Goal: Task Accomplishment & Management: Manage account settings

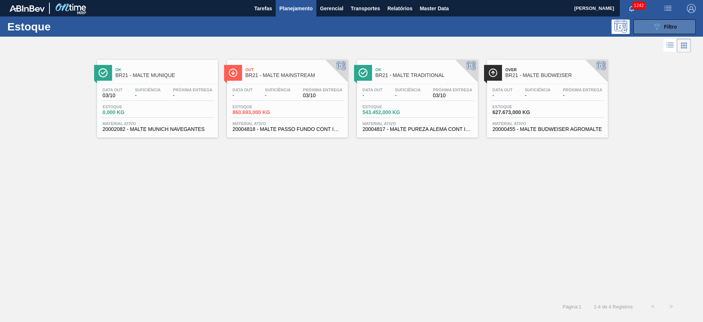
click at [468, 27] on icon "089F7B8B-B2A5-4AFE-B5C0-19BA573D28AC" at bounding box center [657, 26] width 9 height 9
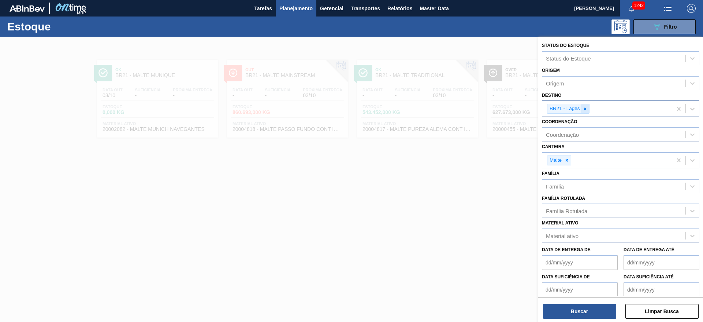
click at [468, 108] on icon at bounding box center [585, 108] width 5 height 5
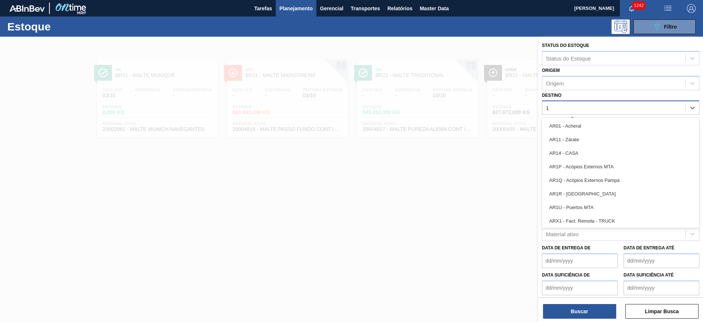
type input "15"
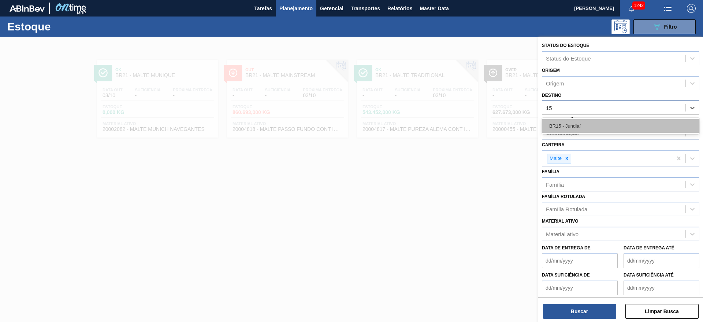
click at [468, 122] on div "BR15 - Jundiaí" at bounding box center [621, 126] width 158 height 14
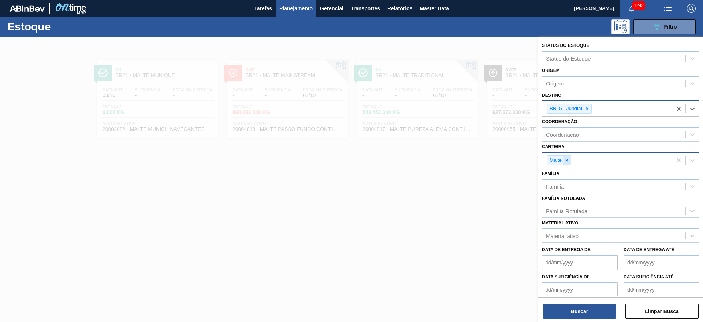
click at [468, 163] on div at bounding box center [567, 160] width 8 height 9
type input "bag i"
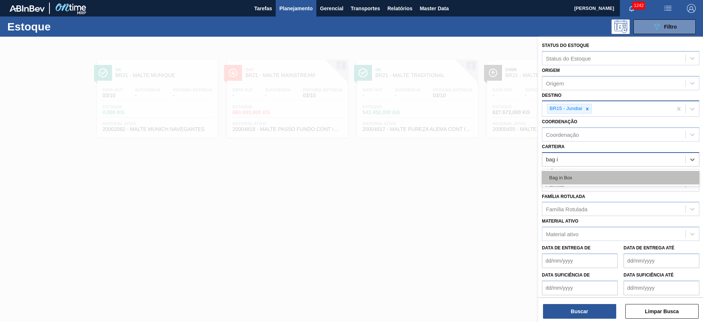
click at [468, 173] on div "Bag in Box" at bounding box center [621, 178] width 158 height 14
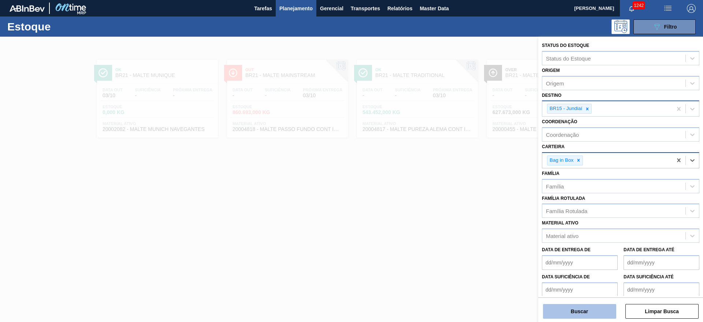
click at [468, 214] on button "Buscar" at bounding box center [579, 311] width 73 height 15
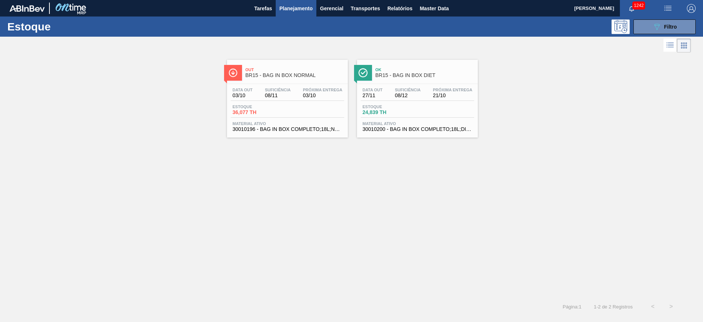
click at [285, 100] on div "Data out 03/10 Suficiência 08/11 Próxima Entrega 03/10 Estoque 36,077 TH Materi…" at bounding box center [287, 109] width 121 height 50
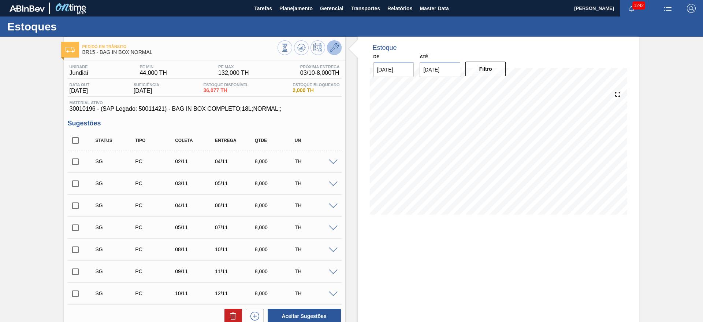
click at [334, 45] on icon at bounding box center [334, 47] width 9 height 9
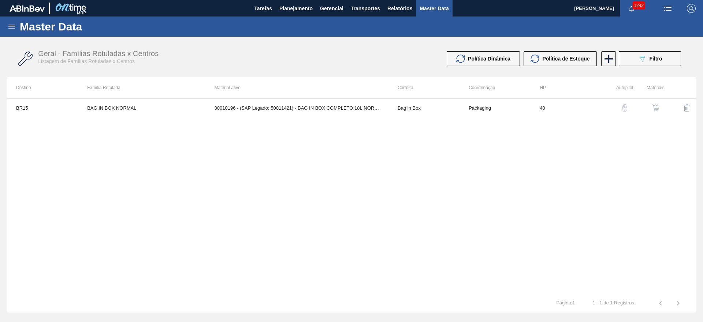
click at [468, 105] on img "button" at bounding box center [655, 107] width 7 height 7
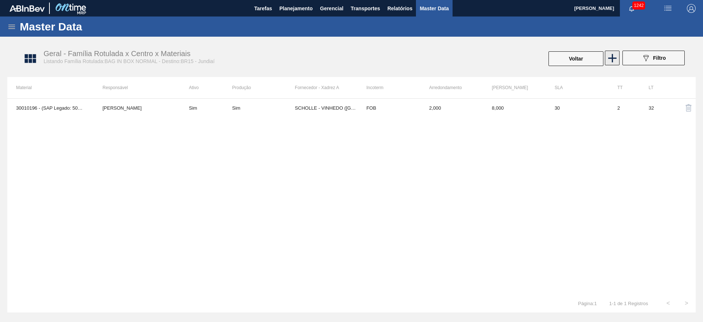
click at [468, 58] on icon at bounding box center [612, 58] width 8 height 8
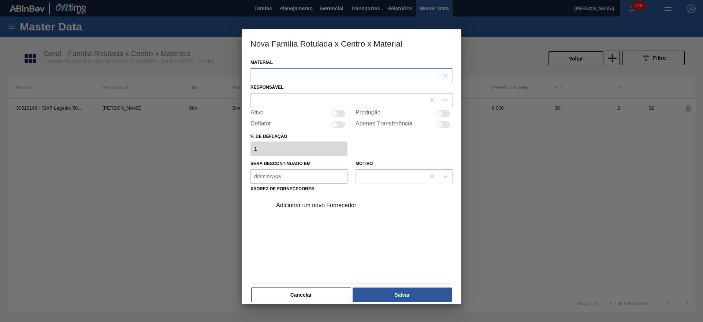
click at [287, 72] on div at bounding box center [345, 75] width 188 height 11
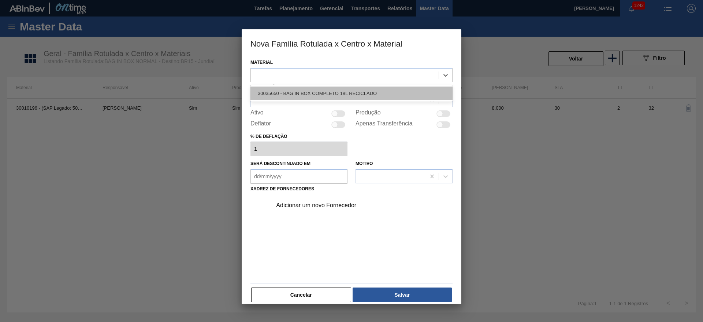
click at [288, 92] on div "30035650 - BAG IN BOX COMPLETO 18L RECICLADO" at bounding box center [352, 93] width 202 height 14
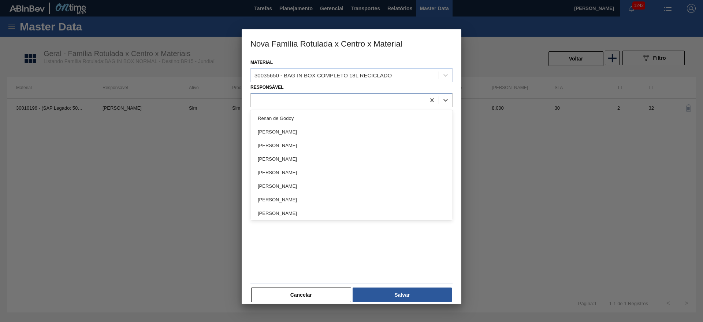
click at [264, 103] on div at bounding box center [338, 100] width 175 height 11
type input "lea"
drag, startPoint x: 263, startPoint y: 122, endPoint x: 295, endPoint y: 122, distance: 31.5
click at [264, 122] on div "[PERSON_NAME]" at bounding box center [352, 118] width 202 height 14
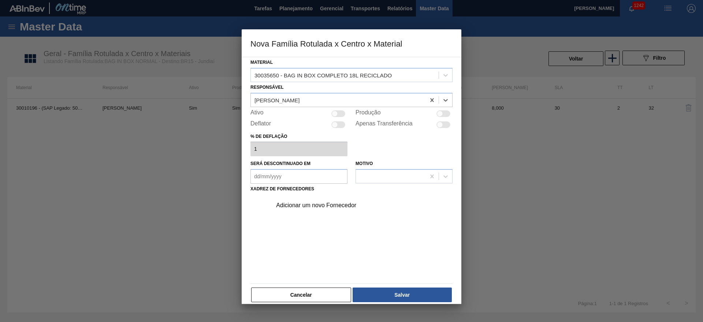
click at [336, 114] on div at bounding box center [335, 113] width 6 height 6
checkbox input "true"
click at [296, 205] on div "Adicionar um novo Fornecedor" at bounding box center [348, 205] width 144 height 7
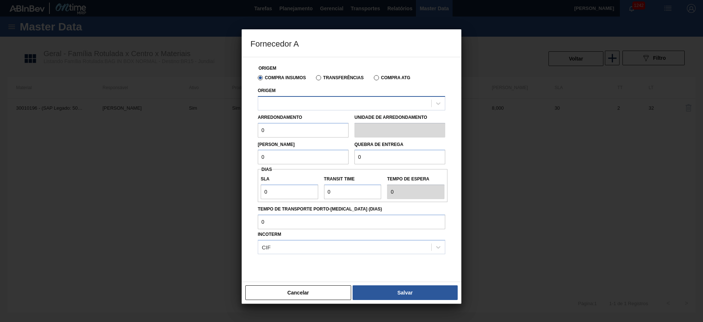
click at [277, 102] on div at bounding box center [344, 103] width 173 height 11
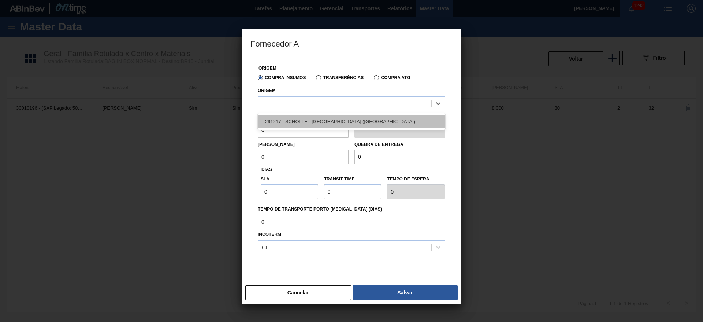
click at [278, 122] on div "291217 - SCHOLLE - VINHEDO (SP)" at bounding box center [352, 122] width 188 height 14
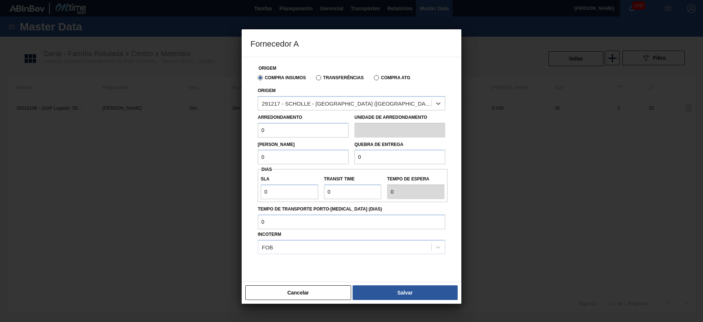
drag, startPoint x: 278, startPoint y: 131, endPoint x: 175, endPoint y: 146, distance: 103.7
click at [175, 146] on div "Fornecedor A Origem Compra Insumos Transferências Compra ATG Origem option 2912…" at bounding box center [351, 161] width 703 height 322
drag, startPoint x: 282, startPoint y: 134, endPoint x: 218, endPoint y: 137, distance: 63.8
click at [215, 135] on div "Fornecedor A Origem Compra Insumos Transferências Compra ATG Origem 291217 - SC…" at bounding box center [351, 161] width 703 height 322
type input "2.000"
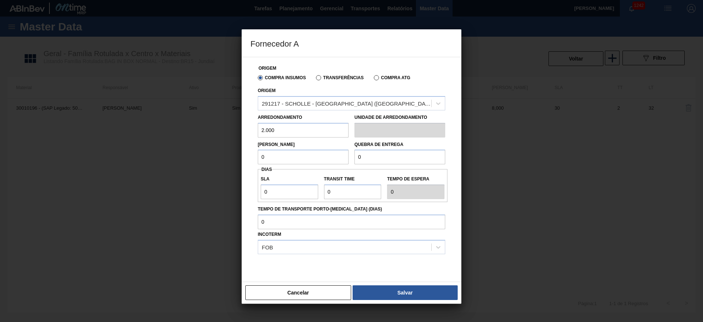
drag, startPoint x: 265, startPoint y: 159, endPoint x: 221, endPoint y: 157, distance: 43.6
click at [221, 157] on div "Fornecedor A Origem Compra Insumos Transferências Compra ATG Origem 291217 - SC…" at bounding box center [351, 161] width 703 height 322
paste input "2.00"
type input "2.000"
drag, startPoint x: 395, startPoint y: 157, endPoint x: 345, endPoint y: 158, distance: 49.8
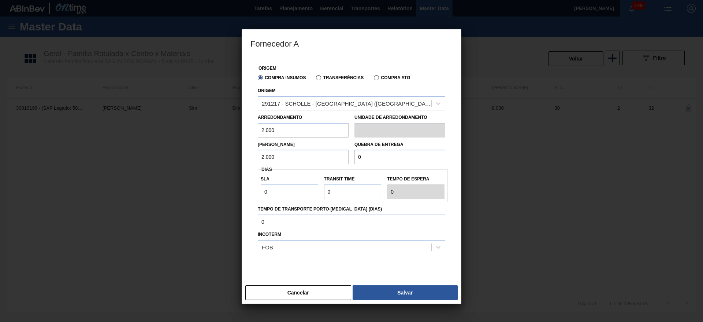
click at [352, 158] on div "Quebra de entrega 0" at bounding box center [400, 151] width 97 height 25
paste input "2.00"
type input "2.000"
drag, startPoint x: 250, startPoint y: 187, endPoint x: 218, endPoint y: 189, distance: 32.7
click at [232, 185] on div "Fornecedor A Origem Compra Insumos Transferências Compra ATG Origem 291217 - SC…" at bounding box center [351, 161] width 703 height 322
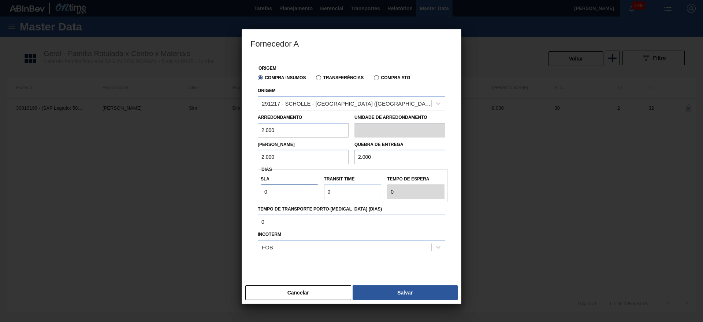
type input "3"
type input "30"
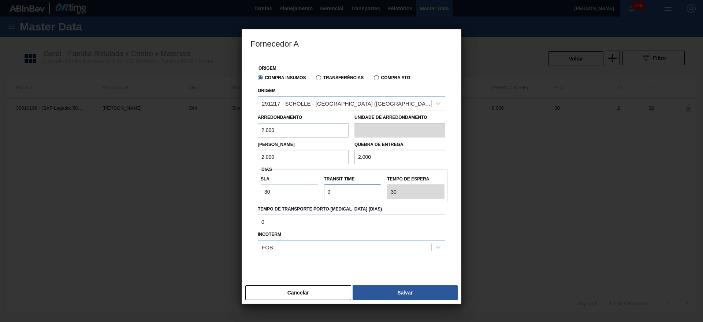
type input "1"
type input "31"
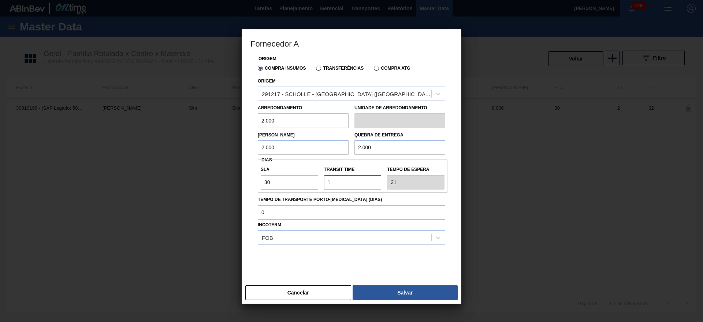
scroll to position [18, 0]
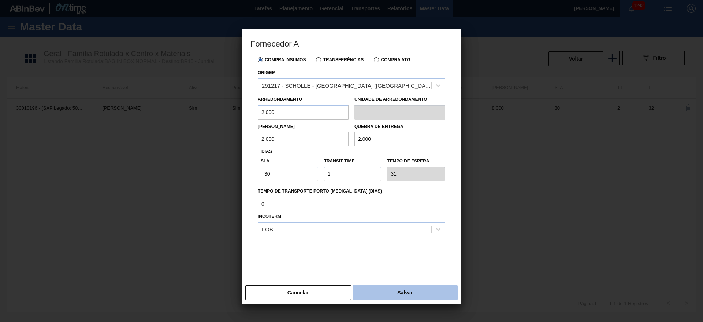
type input "1"
click at [391, 214] on button "Salvar" at bounding box center [405, 292] width 105 height 15
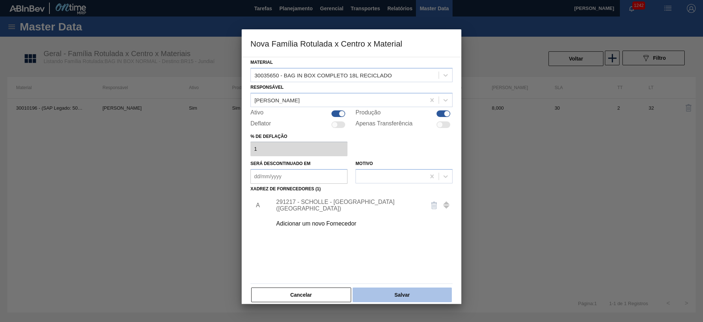
click at [401, 214] on button "Salvar" at bounding box center [402, 294] width 99 height 15
click at [337, 114] on div at bounding box center [339, 113] width 14 height 7
checkbox input "false"
click at [397, 214] on button "Salvar" at bounding box center [402, 294] width 99 height 15
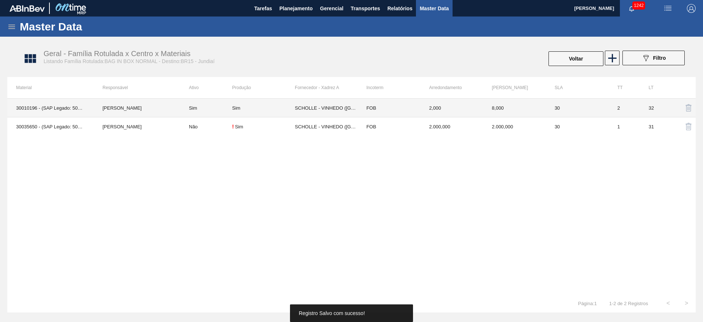
click at [204, 107] on td "Sim" at bounding box center [206, 108] width 52 height 19
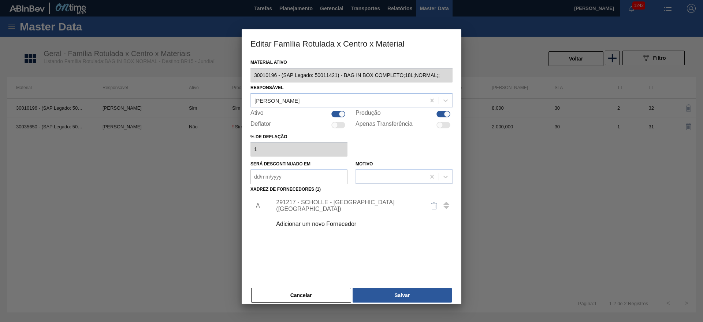
click at [292, 207] on div "291217 - SCHOLLE - VINHEDO (SP)" at bounding box center [348, 205] width 144 height 13
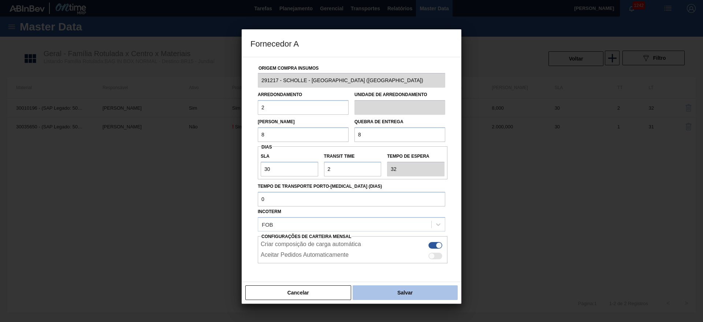
click at [386, 214] on button "Salvar" at bounding box center [405, 292] width 105 height 15
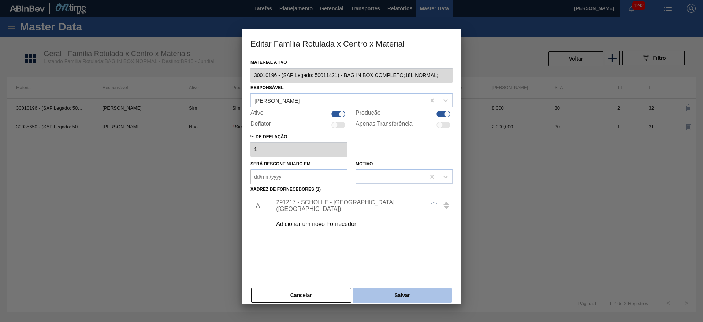
click at [416, 214] on button "Salvar" at bounding box center [402, 295] width 99 height 15
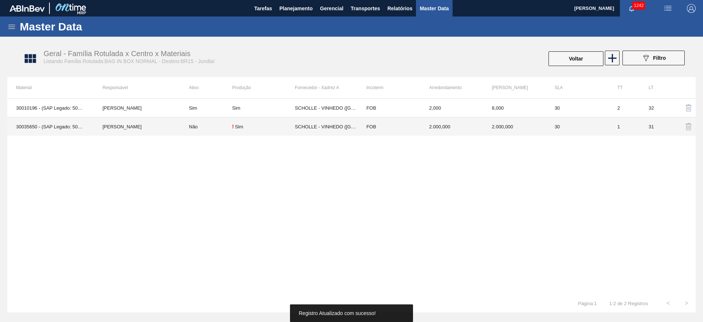
click at [257, 127] on div "! Sim" at bounding box center [263, 126] width 63 height 6
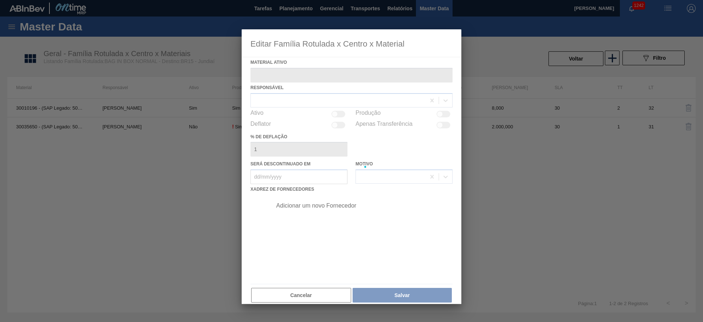
type ativo "30035650 - (SAP Legado: 50855318) - BAG IN BOX COMPLETO 18L RECICLADO"
checkbox input "true"
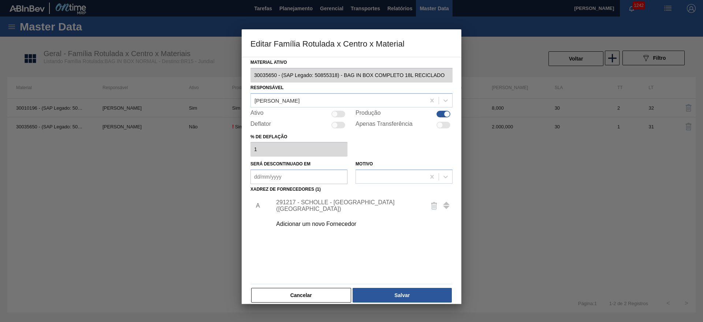
click at [311, 205] on div "291217 - SCHOLLE - VINHEDO (SP)" at bounding box center [348, 205] width 144 height 13
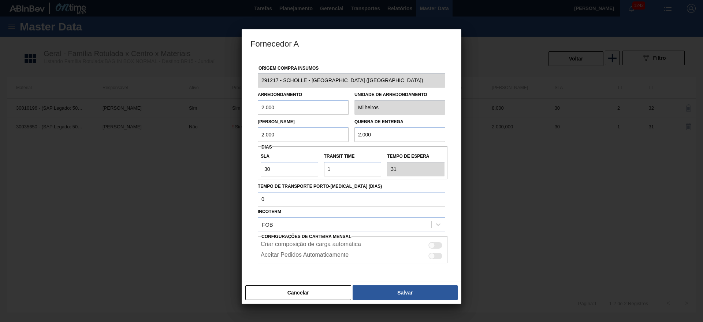
drag, startPoint x: 282, startPoint y: 107, endPoint x: 178, endPoint y: 102, distance: 103.4
click at [193, 105] on div "Fornecedor A Origem Compra Insumos 291217 - SCHOLLE - VINHEDO (SP) Arredondamen…" at bounding box center [351, 161] width 703 height 322
type input "2"
drag, startPoint x: 276, startPoint y: 134, endPoint x: 193, endPoint y: 130, distance: 82.9
click at [205, 132] on div "Fornecedor A Origem Compra Insumos 291217 - SCHOLLE - VINHEDO (SP) Arredondamen…" at bounding box center [351, 161] width 703 height 322
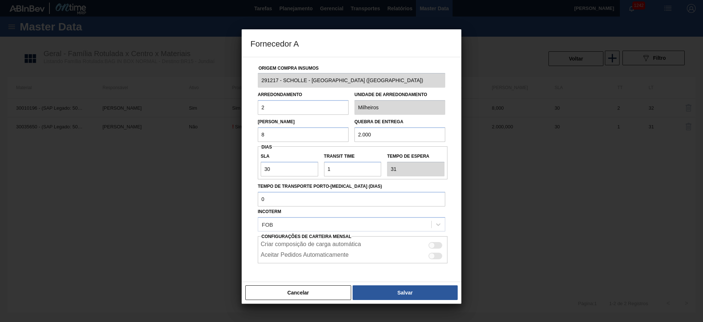
type input "8"
drag, startPoint x: 392, startPoint y: 133, endPoint x: 271, endPoint y: 132, distance: 121.6
click at [291, 135] on div "Lote Mínimo 8 Quebra de entrega 2.000" at bounding box center [351, 128] width 193 height 27
type input "8"
drag, startPoint x: 340, startPoint y: 167, endPoint x: 293, endPoint y: 167, distance: 46.9
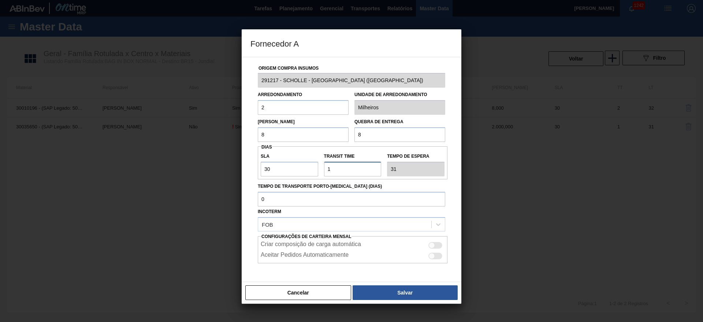
click at [293, 167] on div "SLA 30 Transit Time Tempo de espera 31" at bounding box center [353, 162] width 190 height 27
type input "2"
type input "32"
type input "2"
click at [433, 214] on div at bounding box center [432, 245] width 6 height 6
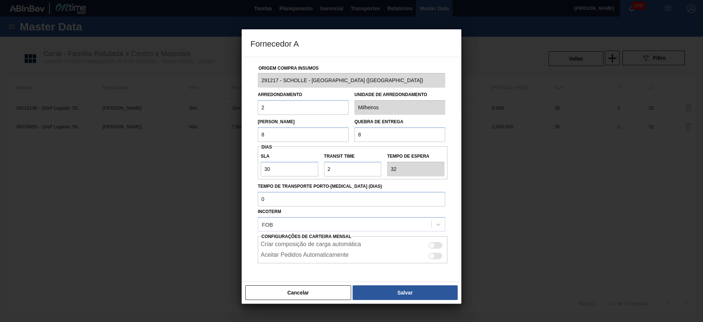
checkbox input "true"
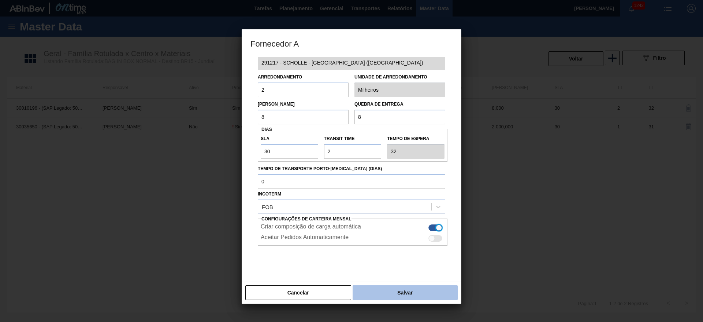
scroll to position [27, 0]
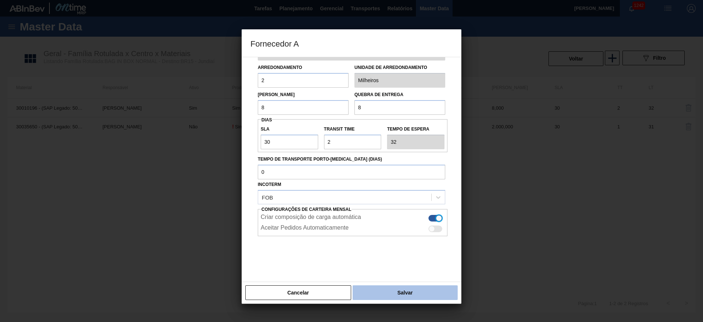
click at [405, 214] on button "Salvar" at bounding box center [405, 292] width 105 height 15
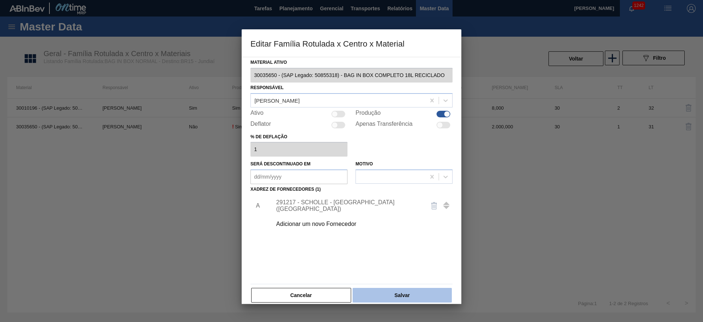
click at [406, 214] on button "Salvar" at bounding box center [402, 295] width 99 height 15
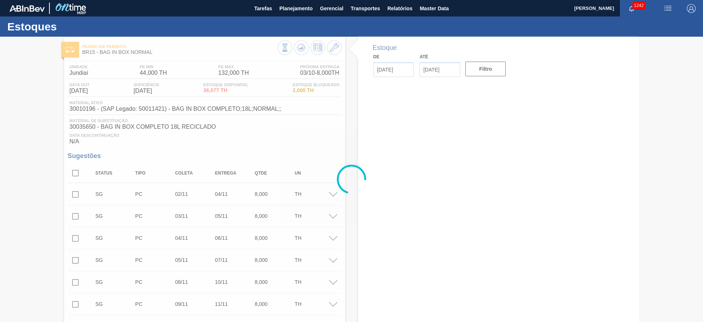
type input "03/10/2025"
type input "17/10/2025"
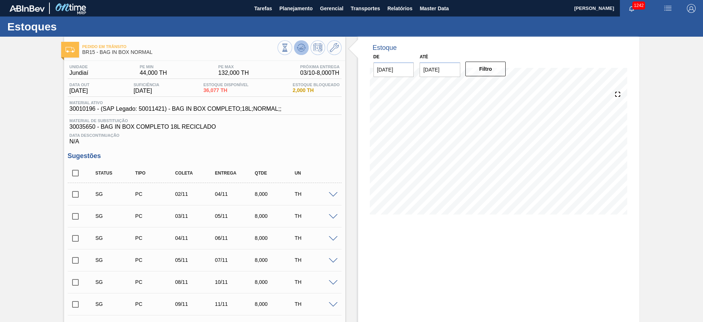
click at [302, 47] on icon at bounding box center [301, 47] width 5 height 3
click at [330, 194] on span at bounding box center [333, 194] width 9 height 5
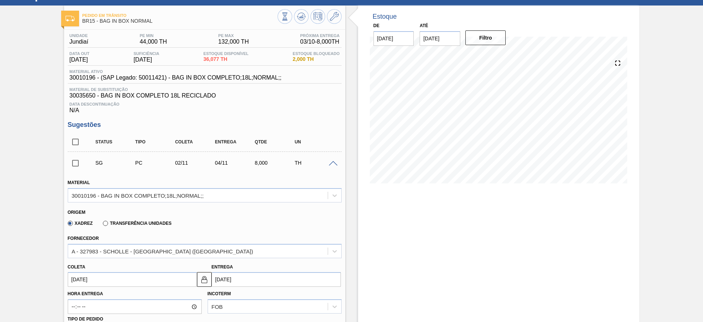
scroll to position [55, 0]
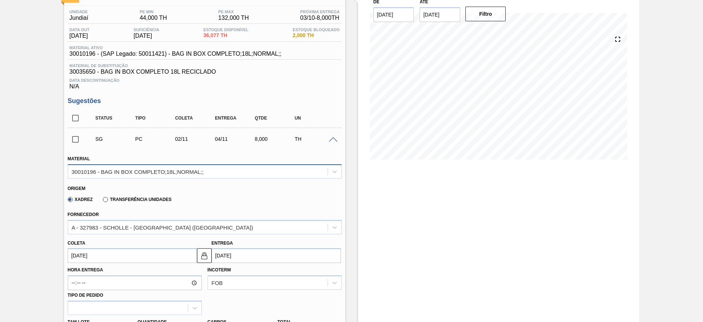
click at [114, 173] on div "30010196 - BAG IN BOX COMPLETO;18L;NORMAL;;" at bounding box center [138, 171] width 132 height 6
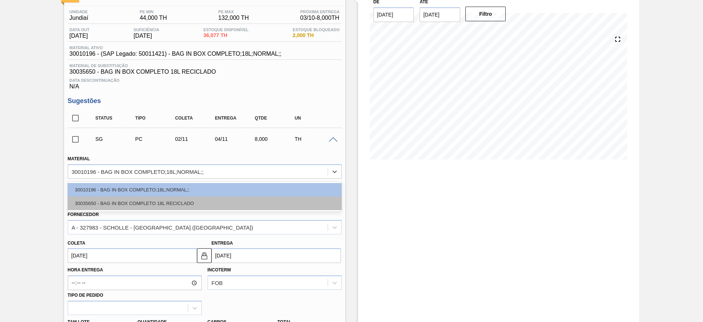
click at [129, 202] on div "30035650 - BAG IN BOX COMPLETO 18L RECICLADO" at bounding box center [205, 203] width 274 height 14
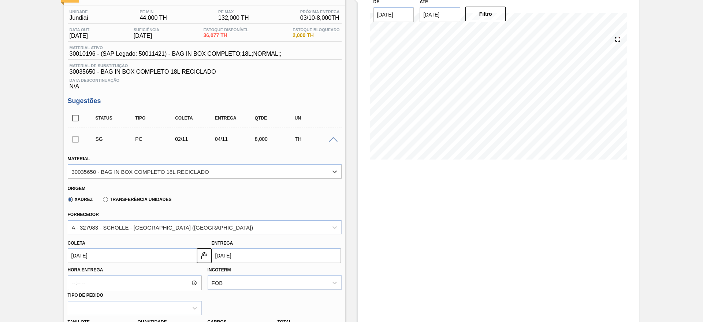
click at [74, 214] on input "02/11/2025" at bounding box center [132, 255] width 129 height 15
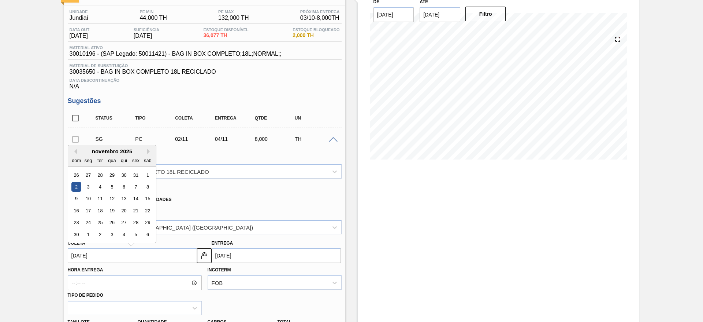
click at [68, 214] on input "02/11/2025" at bounding box center [132, 255] width 129 height 15
click at [76, 152] on button "Previous Month" at bounding box center [74, 151] width 5 height 5
click at [89, 186] on div "6" at bounding box center [88, 187] width 10 height 10
type input "06/10/2025"
type input "08/10/2025"
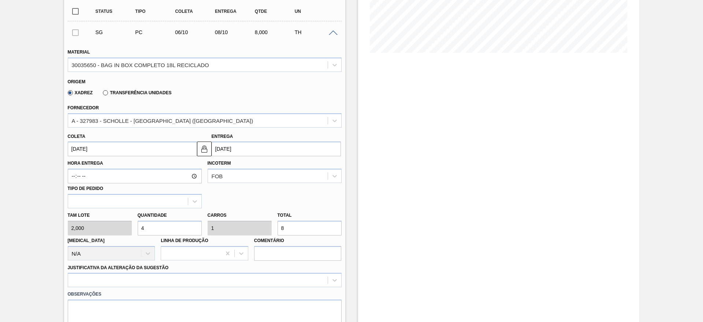
scroll to position [220, 0]
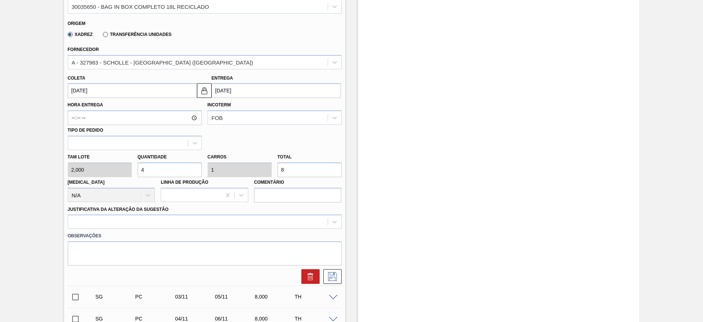
click at [100, 174] on div "Tam lote 2,000 Quantidade 4 Carros 1 Total 8 Doca N/A Linha de Produção Comentá…" at bounding box center [205, 176] width 280 height 52
type input "1"
type input "0,25"
type input "2"
type input "1"
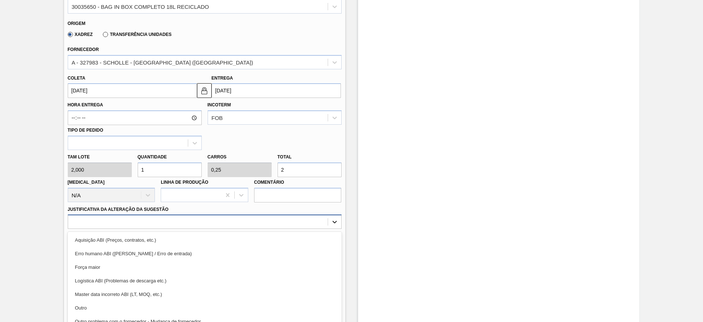
click at [333, 214] on div "option Aquisição ABI (Preços, contratos, etc.) focused, 1 of 18. 18 results ava…" at bounding box center [205, 221] width 274 height 14
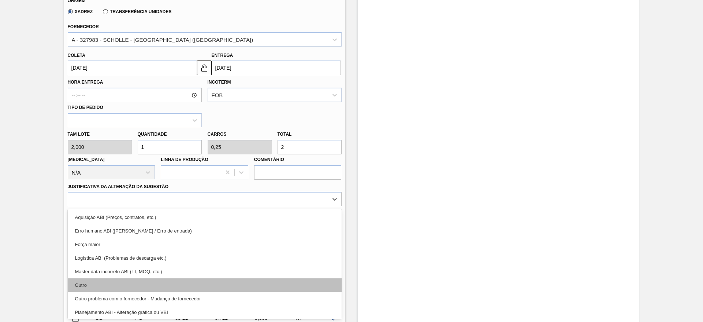
click at [98, 214] on div "Outro" at bounding box center [205, 285] width 274 height 14
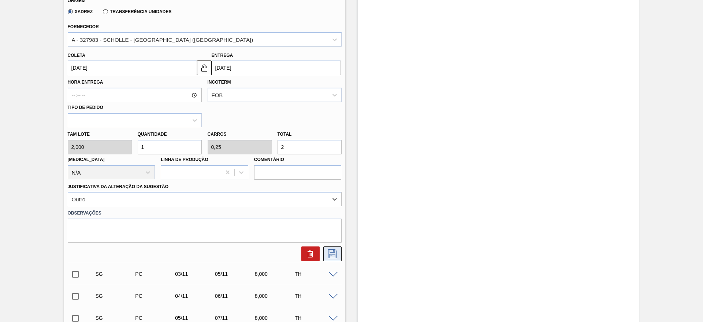
click at [334, 214] on icon at bounding box center [333, 253] width 12 height 9
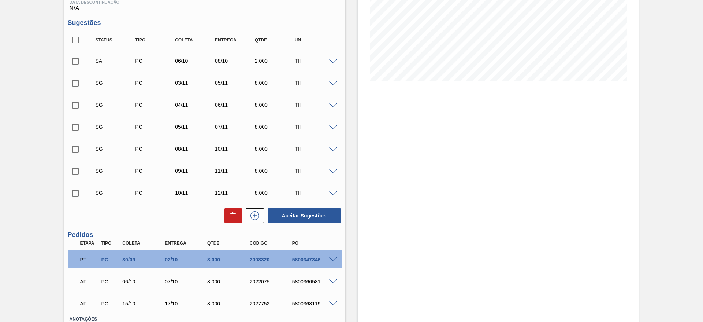
scroll to position [75, 0]
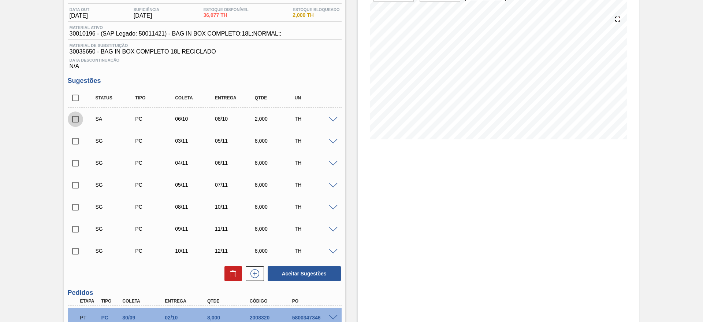
click at [76, 119] on input "checkbox" at bounding box center [75, 118] width 15 height 15
click at [300, 214] on button "Aceitar Sugestões" at bounding box center [304, 273] width 73 height 15
checkbox input "false"
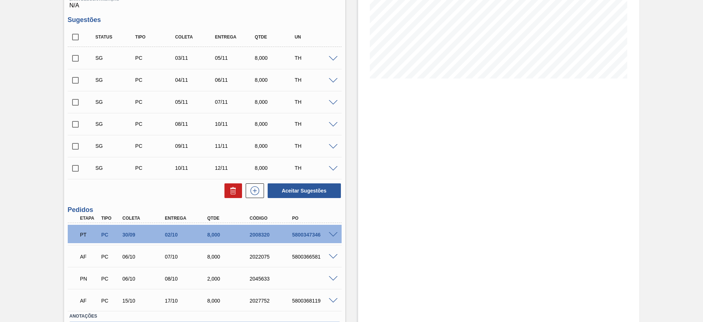
scroll to position [185, 0]
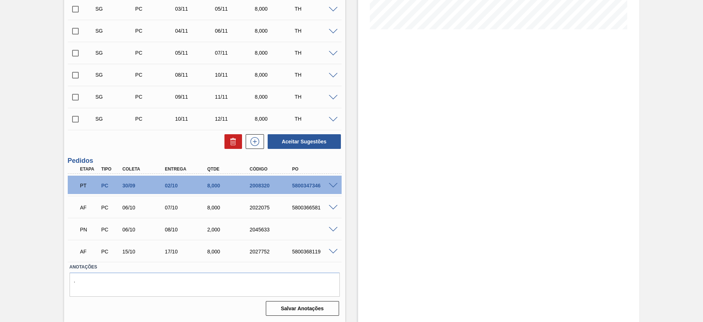
click at [333, 214] on span at bounding box center [333, 229] width 9 height 5
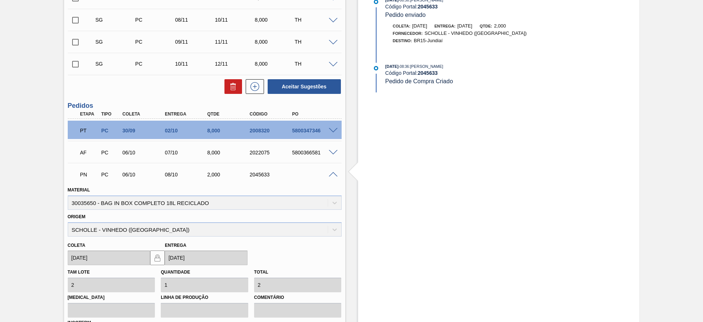
scroll to position [350, 0]
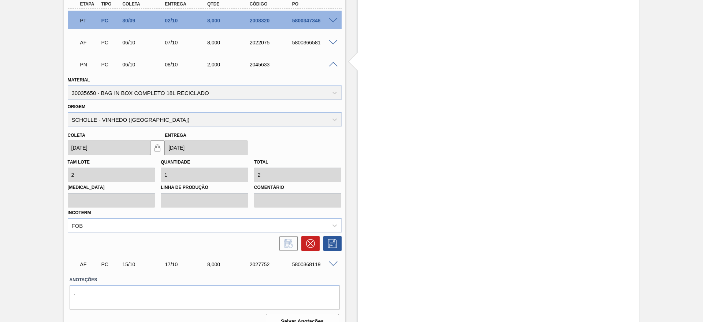
click at [332, 64] on span at bounding box center [333, 64] width 9 height 5
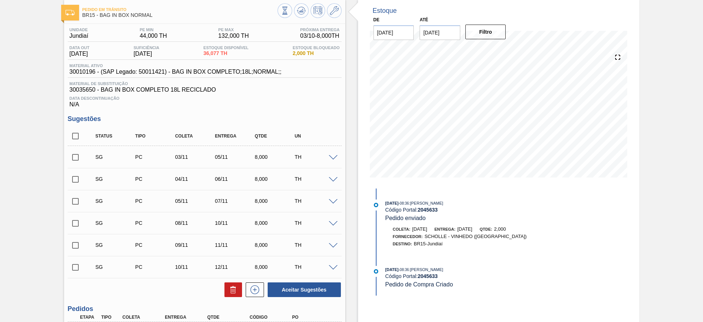
scroll to position [0, 0]
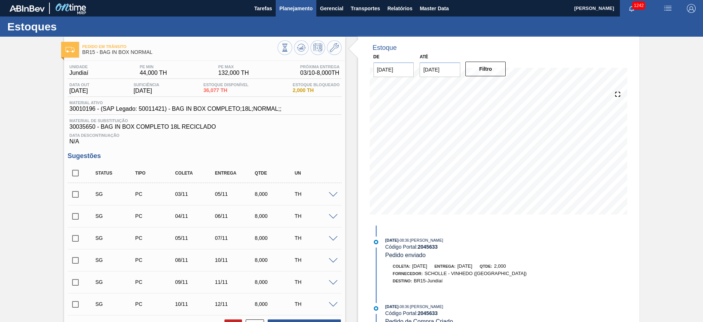
click at [299, 8] on span "Planejamento" at bounding box center [295, 8] width 33 height 9
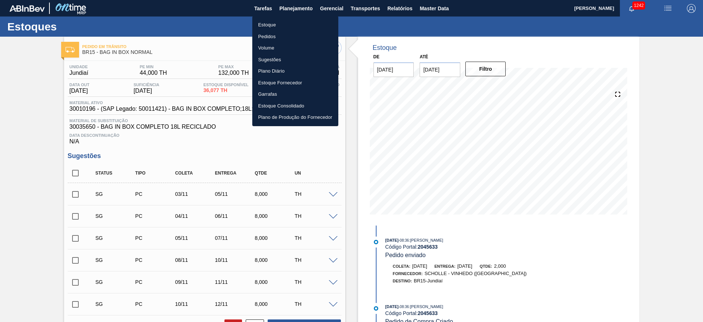
click at [268, 25] on li "Estoque" at bounding box center [295, 25] width 86 height 12
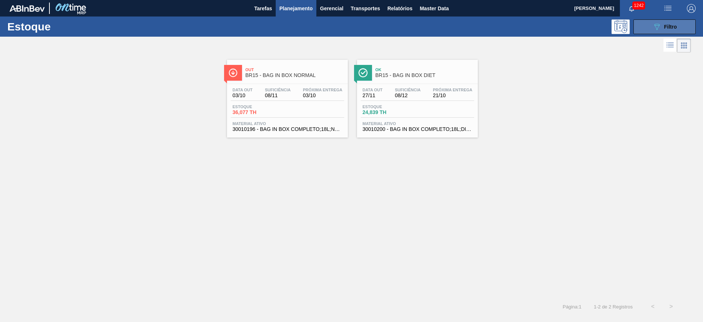
click at [468, 26] on span "Filtro" at bounding box center [670, 27] width 13 height 6
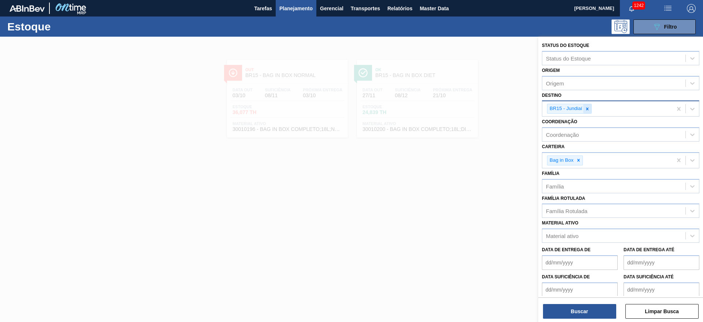
click at [468, 107] on icon at bounding box center [587, 108] width 5 height 5
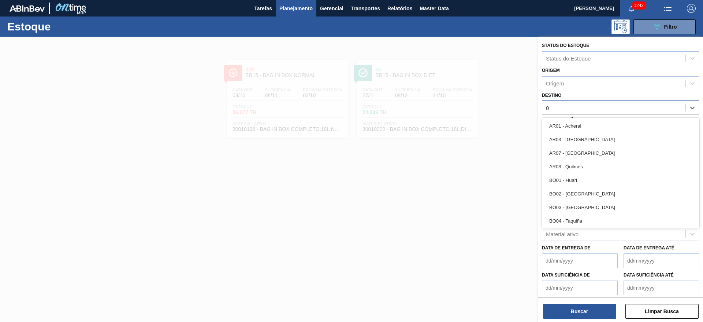
type input "03"
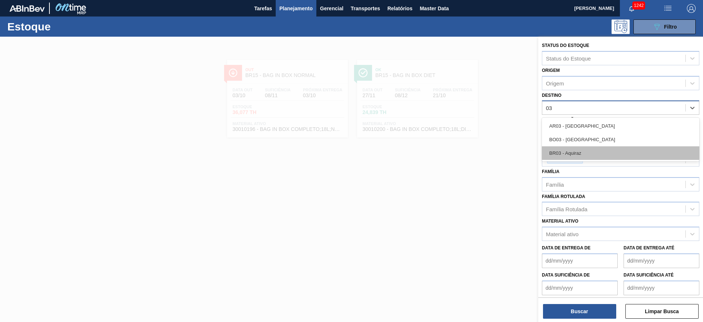
click at [468, 149] on div "BR03 - Aquiraz" at bounding box center [621, 153] width 158 height 14
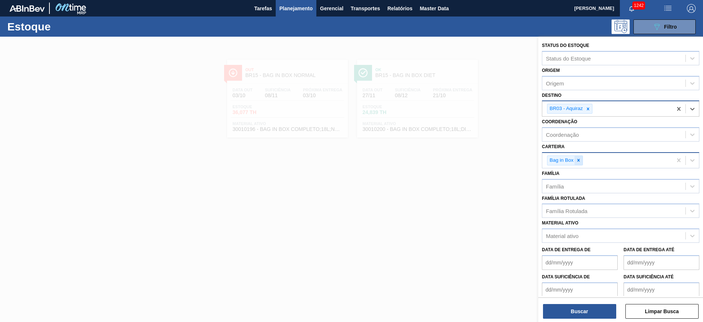
click at [468, 160] on icon at bounding box center [578, 160] width 5 height 5
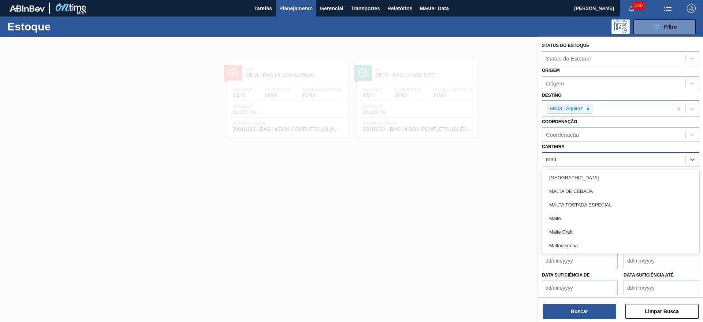
type input "malte"
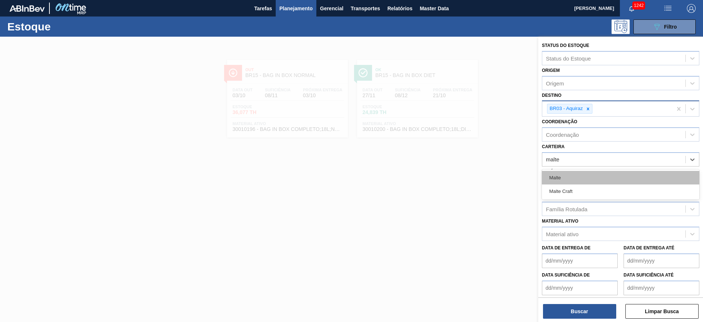
click at [468, 179] on div "Malte" at bounding box center [621, 178] width 158 height 14
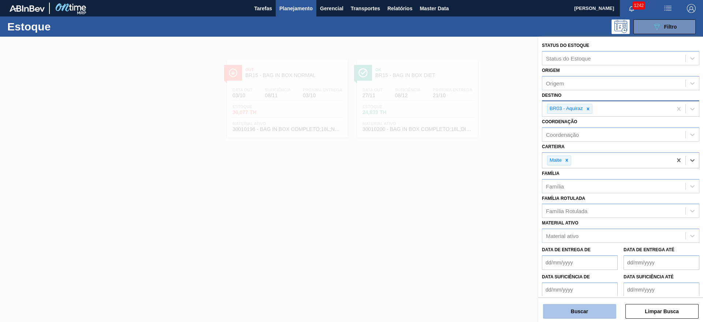
click at [468, 214] on button "Buscar" at bounding box center [579, 311] width 73 height 15
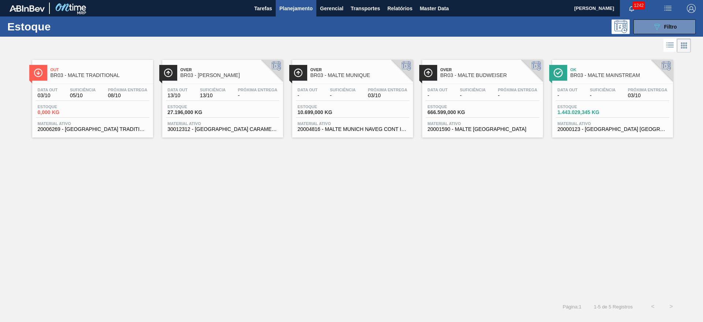
click at [94, 100] on div "Data out 03/10 Suficiência 05/10 Próxima Entrega 08/10" at bounding box center [93, 94] width 114 height 13
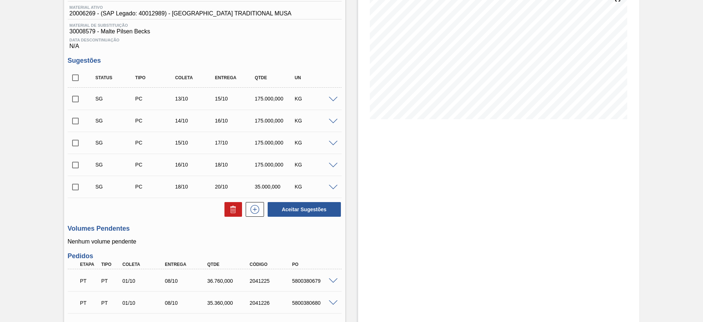
scroll to position [212, 0]
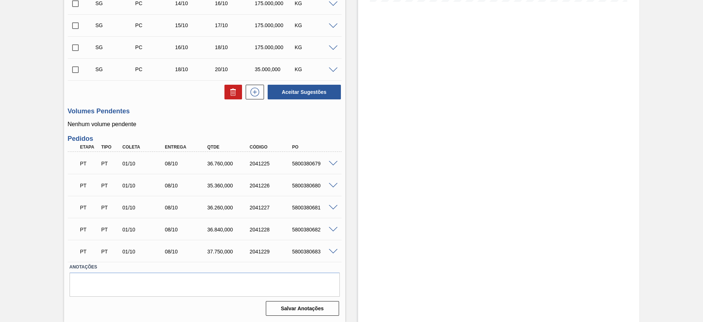
click at [333, 163] on span at bounding box center [333, 163] width 9 height 5
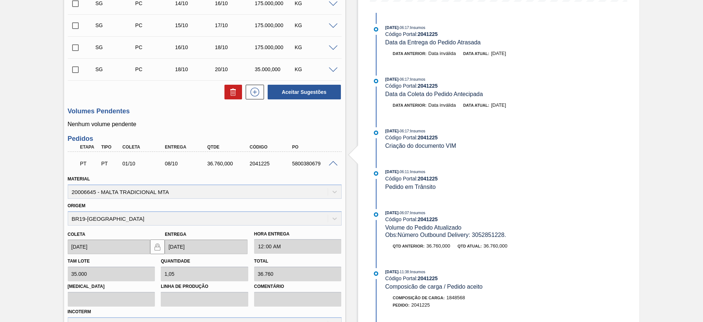
click at [333, 163] on span at bounding box center [333, 163] width 9 height 5
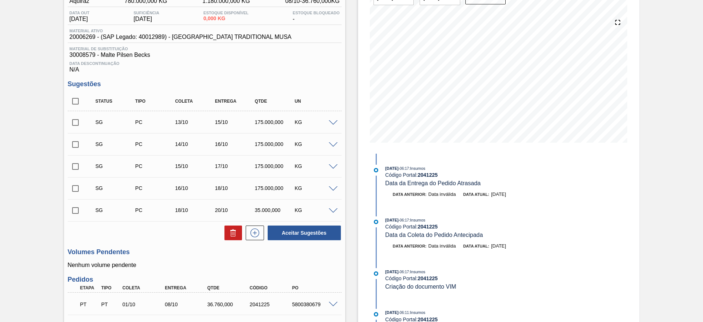
scroll to position [48, 0]
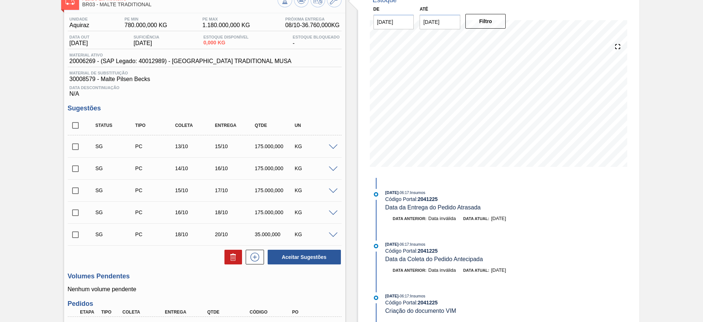
click at [334, 145] on span at bounding box center [333, 146] width 9 height 5
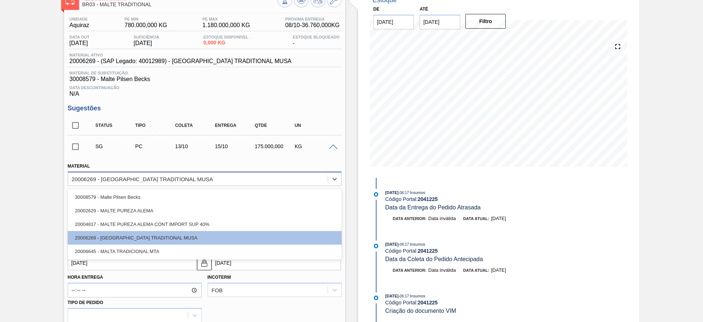
click at [118, 180] on div "20006269 - MALTA TRADITIONAL MUSA" at bounding box center [142, 178] width 141 height 6
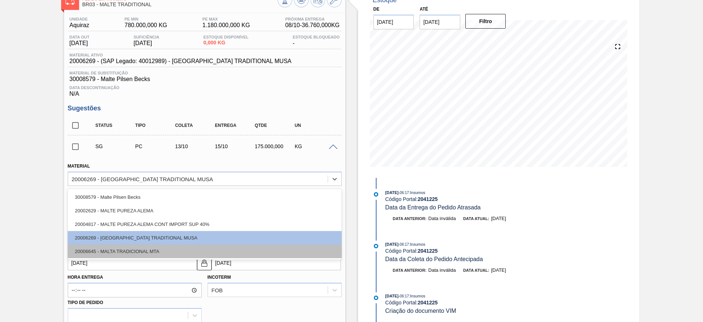
click at [111, 214] on div "20006645 - MALTA TRADICIONAL MTA" at bounding box center [205, 251] width 274 height 14
type input "20/10/2025"
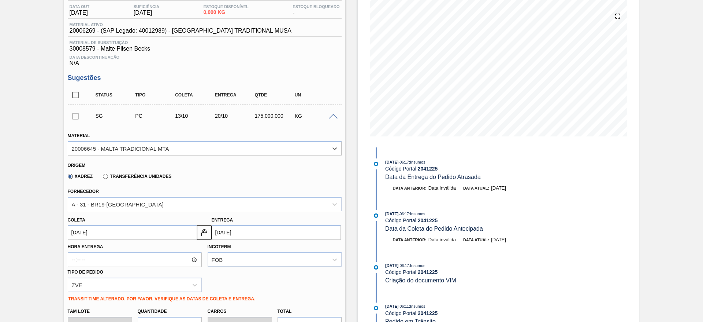
scroll to position [103, 0]
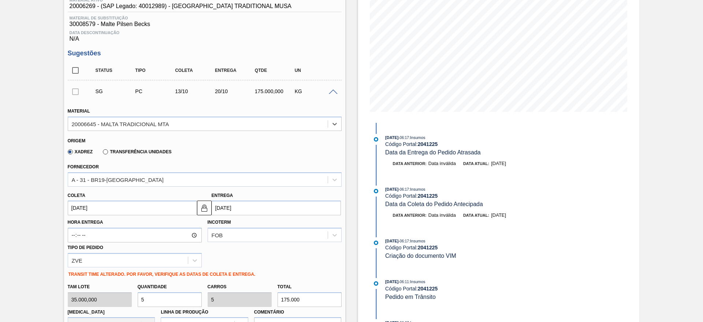
click at [77, 201] on input "13/10/2025" at bounding box center [132, 207] width 129 height 15
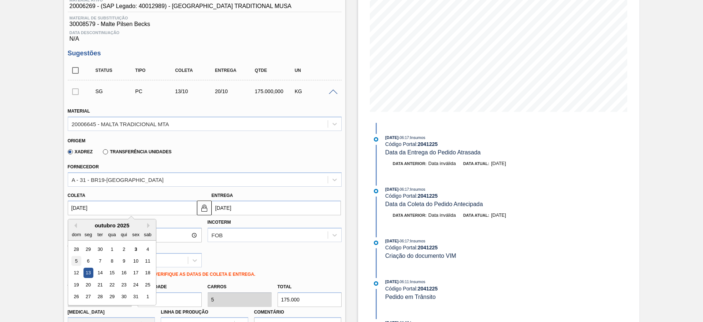
click at [74, 214] on div "5" at bounding box center [76, 261] width 10 height 10
type input "05/10/2025"
type input "12/10/2025"
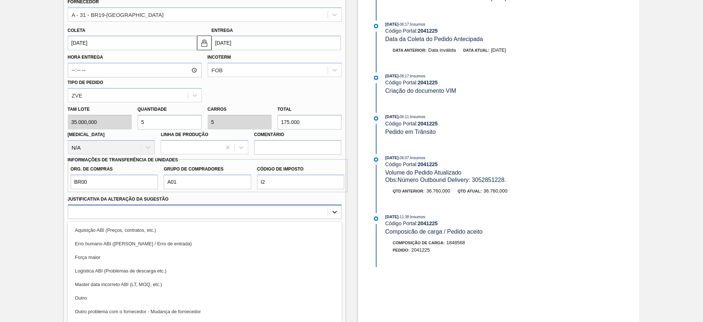
scroll to position [280, 0]
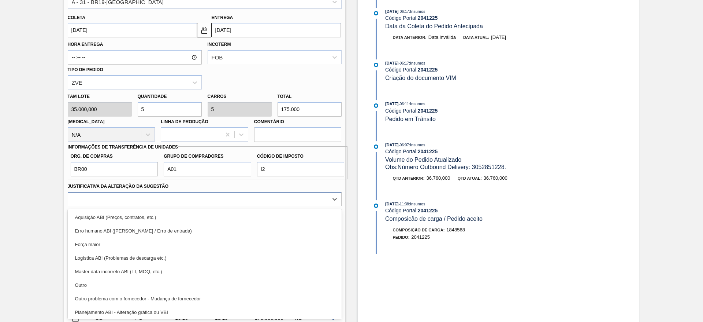
drag, startPoint x: 336, startPoint y: 211, endPoint x: 263, endPoint y: 196, distance: 74.1
click at [337, 207] on div "Material 20006645 - MALTA TRADICIONAL MTA Origem Xadrez Transferência Unidades …" at bounding box center [205, 92] width 274 height 338
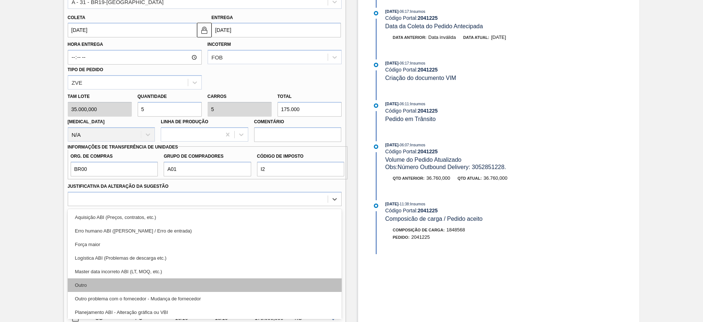
click at [92, 214] on div "Outro" at bounding box center [205, 285] width 274 height 14
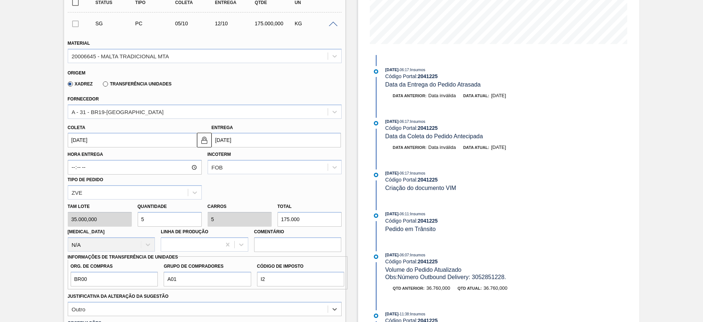
scroll to position [335, 0]
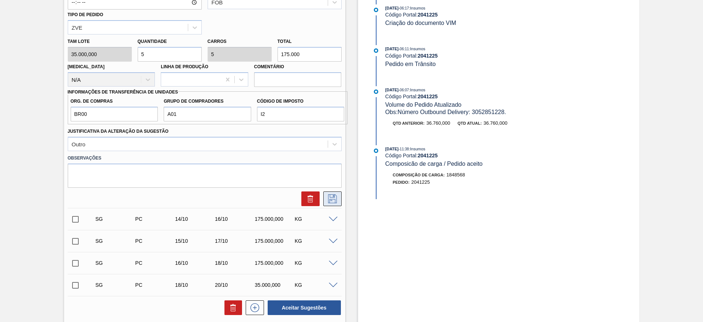
click at [332, 197] on icon at bounding box center [333, 198] width 12 height 9
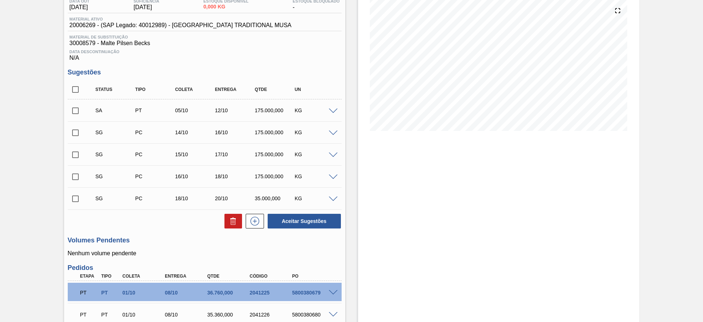
scroll to position [48, 0]
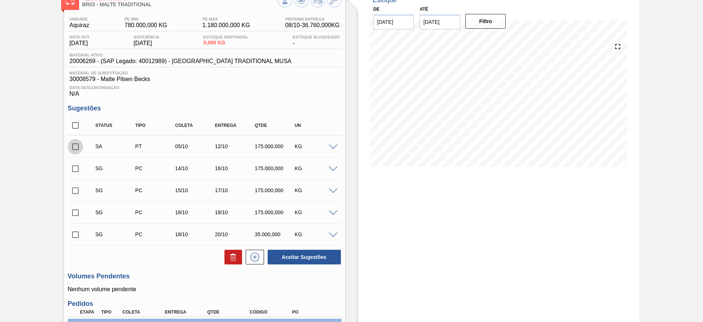
click at [77, 147] on input "checkbox" at bounding box center [75, 146] width 15 height 15
click at [309, 214] on button "Aceitar Sugestões" at bounding box center [304, 256] width 73 height 15
checkbox input "false"
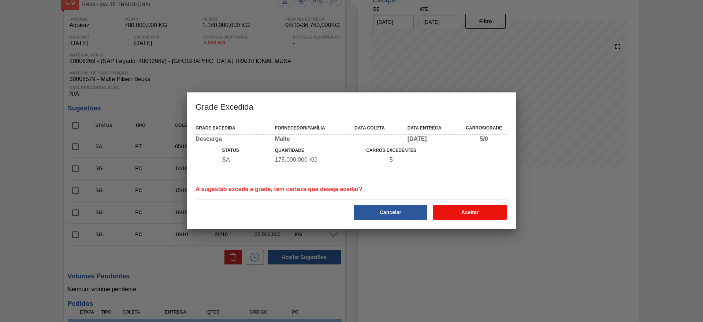
click at [468, 212] on button "Aceitar" at bounding box center [470, 212] width 74 height 15
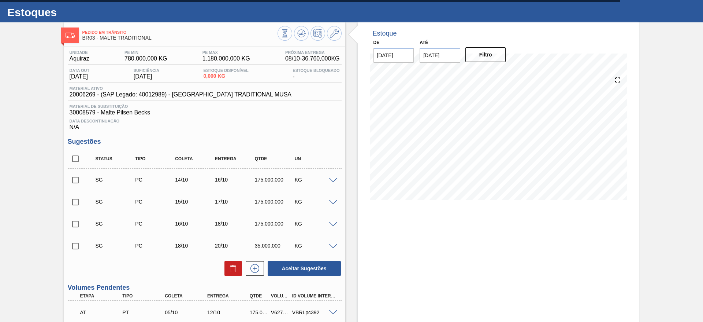
scroll to position [0, 0]
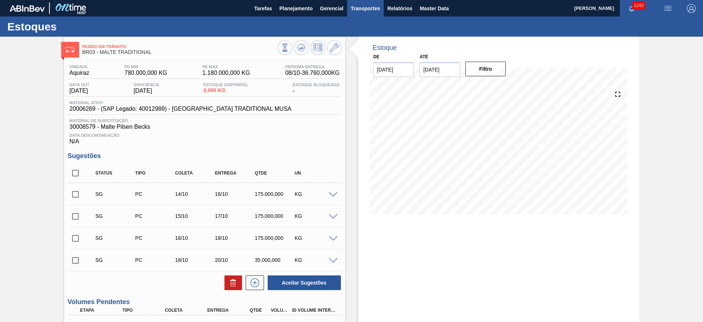
click at [362, 11] on span "Transportes" at bounding box center [365, 8] width 29 height 9
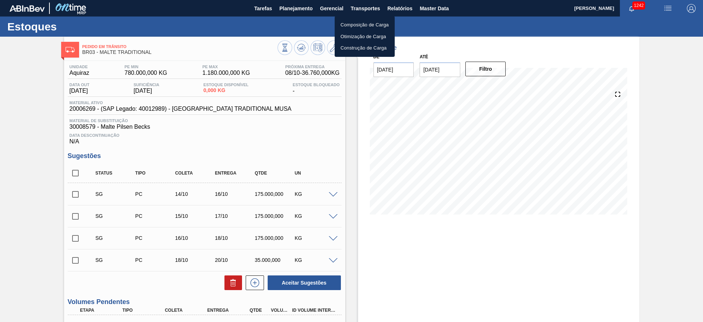
click at [350, 36] on li "Otimização de Carga" at bounding box center [365, 37] width 60 height 12
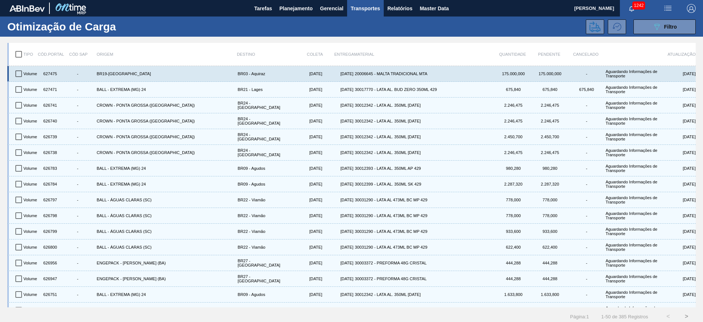
click at [16, 73] on input "checkbox" at bounding box center [18, 73] width 15 height 15
checkbox input "true"
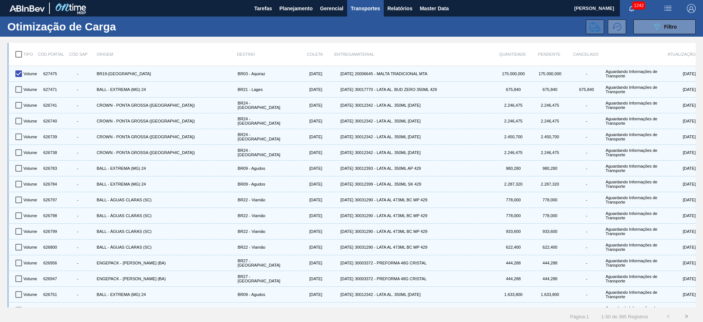
click at [468, 31] on icon at bounding box center [595, 26] width 11 height 11
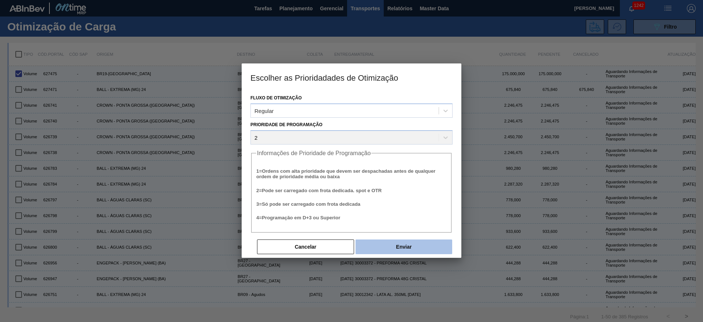
click at [393, 214] on button "Enviar" at bounding box center [404, 246] width 97 height 15
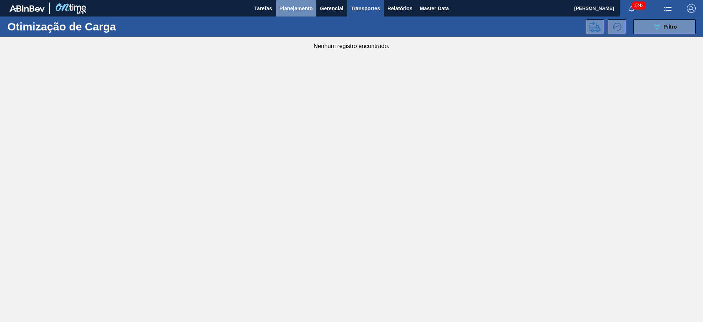
click at [300, 9] on span "Planejamento" at bounding box center [295, 8] width 33 height 9
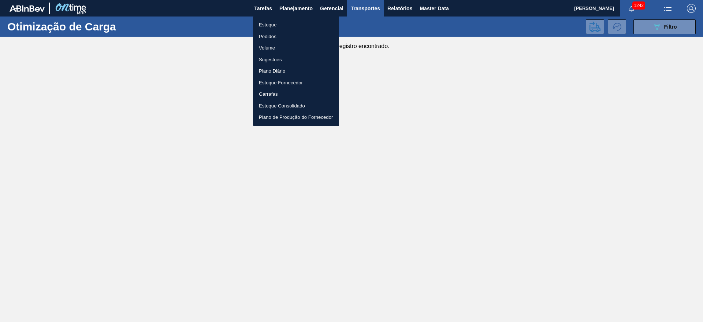
drag, startPoint x: 270, startPoint y: 27, endPoint x: 277, endPoint y: 42, distance: 15.9
click at [270, 27] on li "Estoque" at bounding box center [296, 25] width 86 height 12
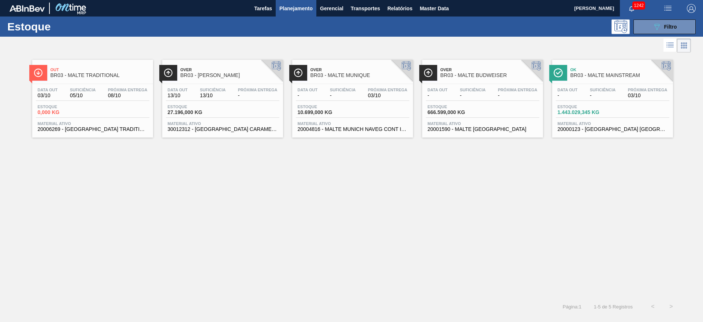
drag, startPoint x: 648, startPoint y: 26, endPoint x: 571, endPoint y: 48, distance: 80.7
click at [468, 26] on button "089F7B8B-B2A5-4AFE-B5C0-19BA573D28AC Filtro" at bounding box center [665, 26] width 62 height 15
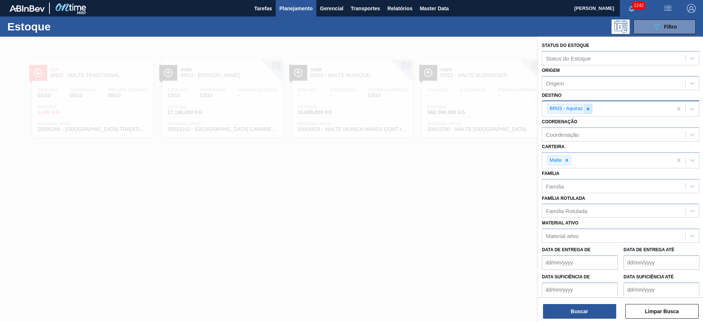
click at [468, 108] on icon at bounding box center [588, 108] width 5 height 5
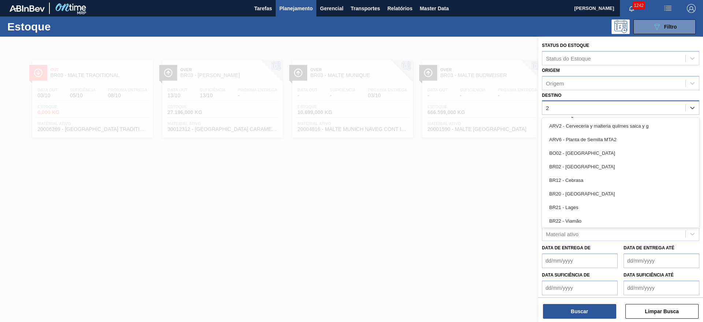
type input "21"
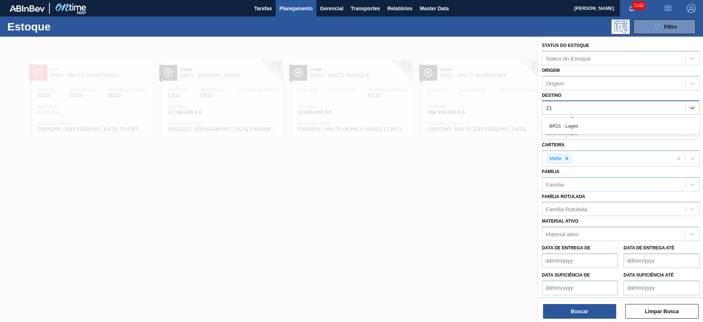
drag, startPoint x: 561, startPoint y: 126, endPoint x: 558, endPoint y: 135, distance: 9.9
click at [468, 126] on div "BR21 - Lages" at bounding box center [621, 126] width 158 height 14
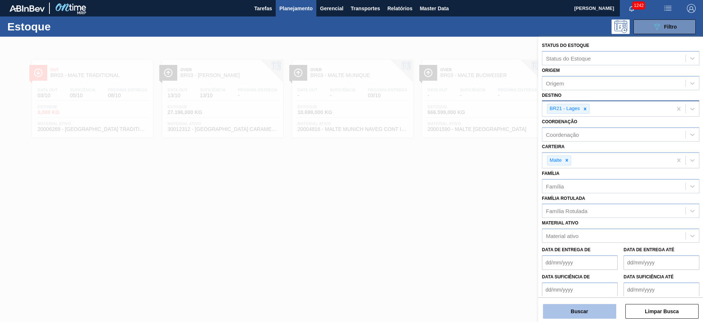
click at [468, 214] on button "Buscar" at bounding box center [579, 311] width 73 height 15
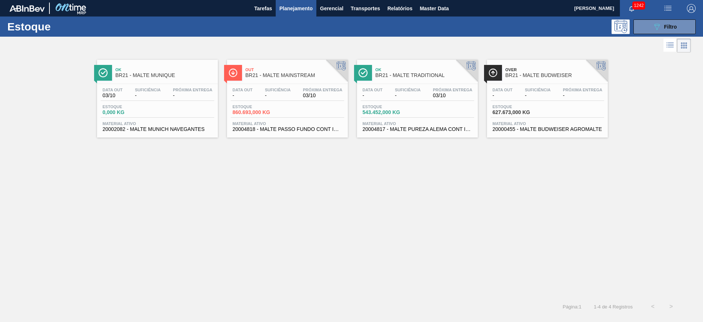
click at [281, 113] on span "860.693,000 KG" at bounding box center [258, 112] width 51 height 5
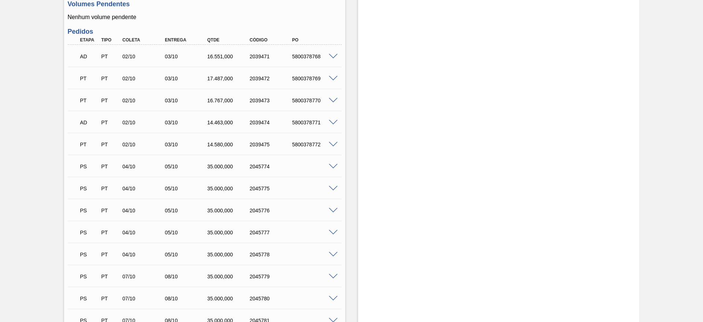
scroll to position [275, 0]
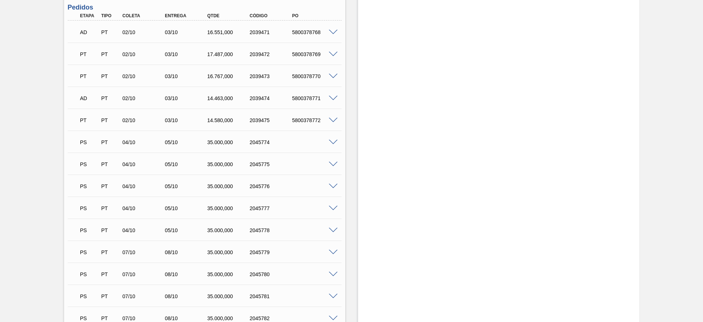
click at [334, 214] on span at bounding box center [333, 229] width 9 height 5
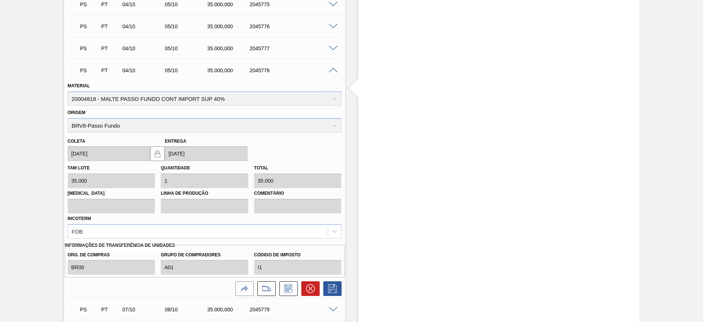
scroll to position [440, 0]
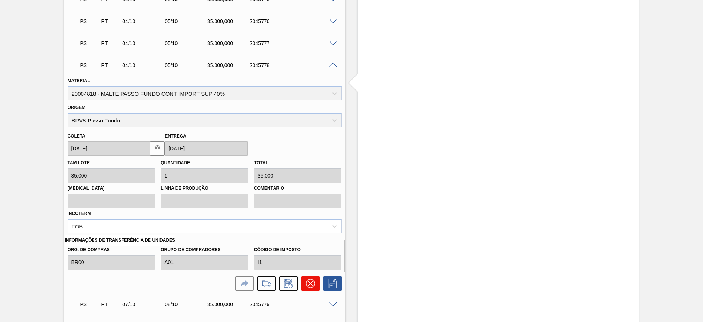
click at [306, 214] on icon at bounding box center [310, 283] width 9 height 9
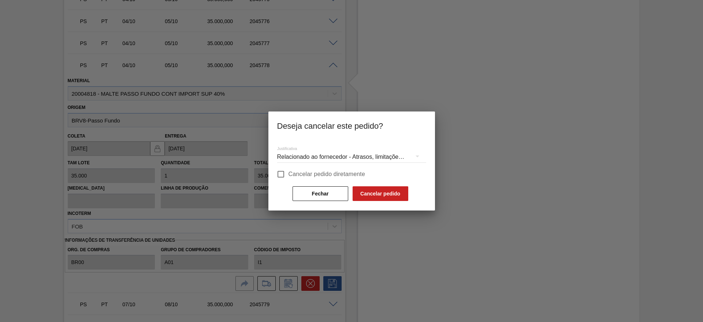
click at [282, 175] on input "Cancelar pedido diretamente" at bounding box center [280, 173] width 15 height 15
checkbox input "true"
click at [371, 193] on button "Cancelar pedido" at bounding box center [381, 193] width 56 height 15
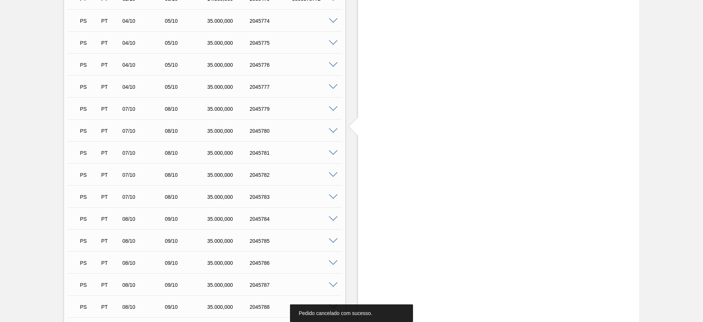
scroll to position [330, 0]
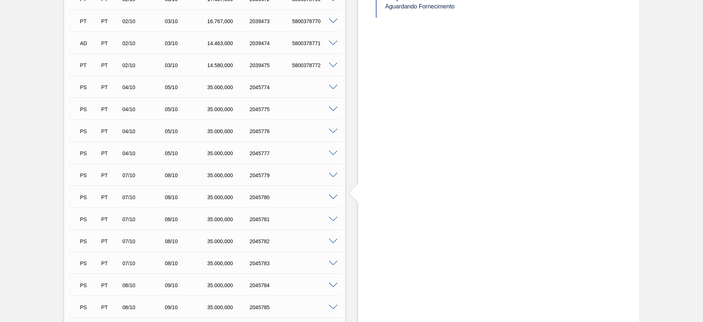
click at [334, 151] on span at bounding box center [333, 153] width 9 height 5
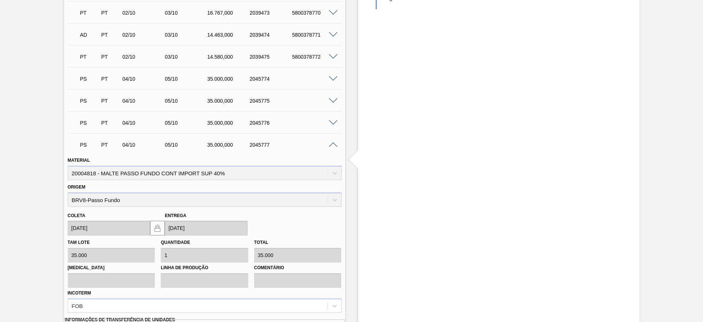
scroll to position [385, 0]
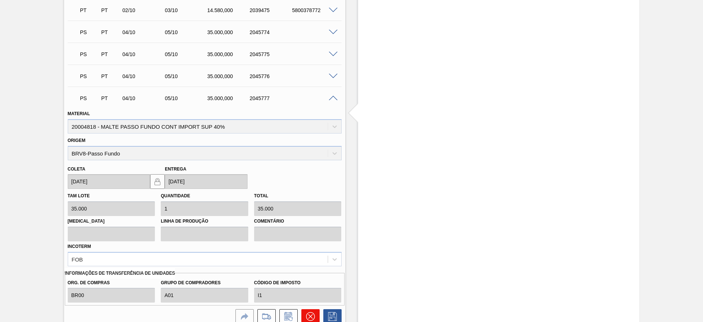
click at [311, 214] on icon at bounding box center [310, 316] width 4 height 4
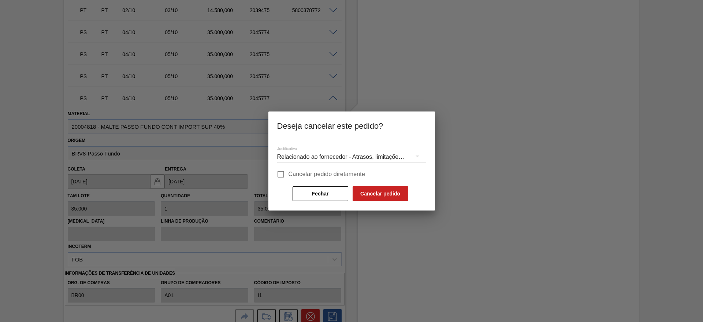
click at [281, 172] on input "Cancelar pedido diretamente" at bounding box center [280, 173] width 15 height 15
checkbox input "true"
click at [393, 199] on button "Cancelar pedido" at bounding box center [381, 193] width 56 height 15
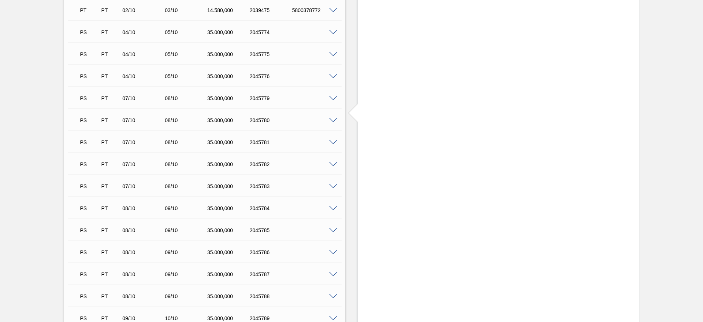
click at [335, 77] on span at bounding box center [333, 76] width 9 height 5
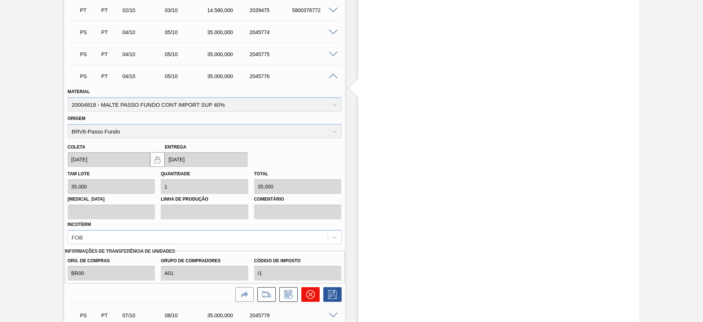
click at [311, 214] on icon at bounding box center [310, 294] width 4 height 4
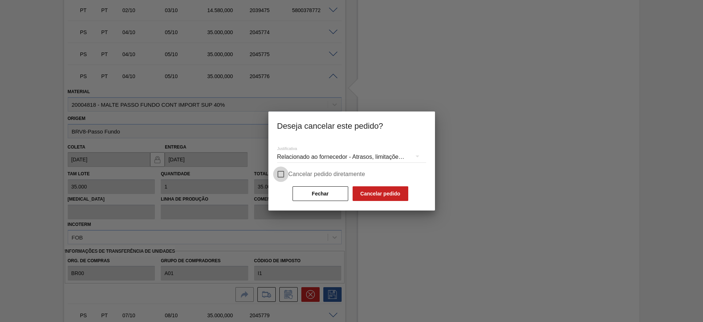
click at [283, 171] on input "Cancelar pedido diretamente" at bounding box center [280, 173] width 15 height 15
checkbox input "true"
click at [360, 191] on button "Cancelar pedido" at bounding box center [381, 193] width 56 height 15
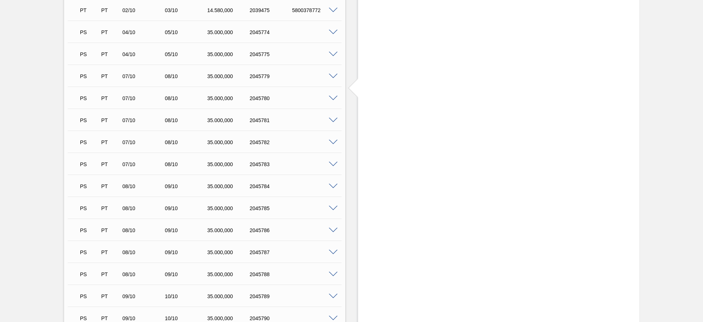
click at [332, 55] on span at bounding box center [333, 54] width 9 height 5
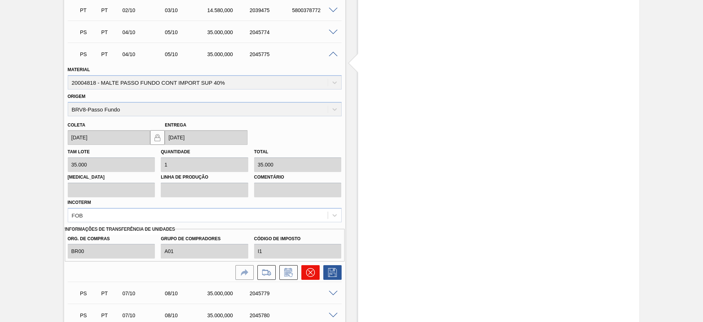
click at [312, 214] on icon at bounding box center [310, 272] width 9 height 9
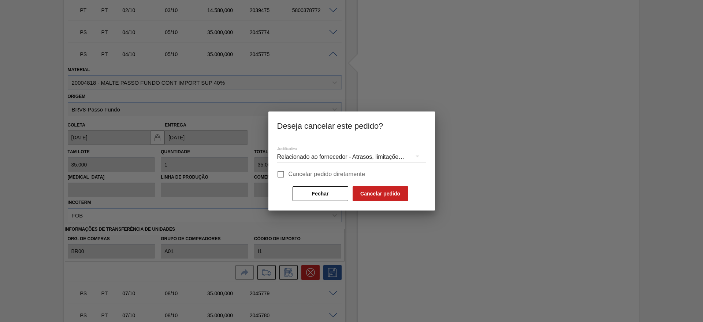
click at [284, 172] on input "Cancelar pedido diretamente" at bounding box center [280, 173] width 15 height 15
checkbox input "true"
click at [385, 193] on button "Cancelar pedido" at bounding box center [381, 193] width 56 height 15
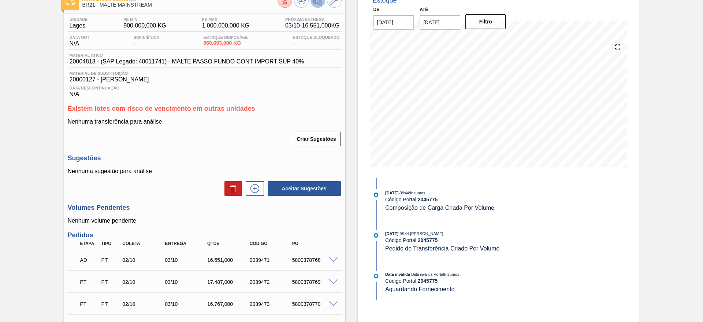
scroll to position [0, 0]
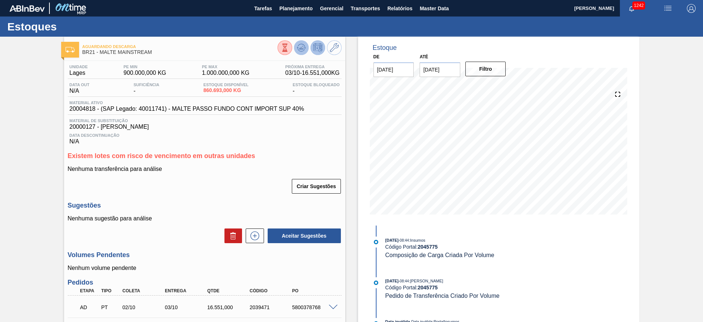
click at [297, 51] on icon at bounding box center [301, 47] width 9 height 9
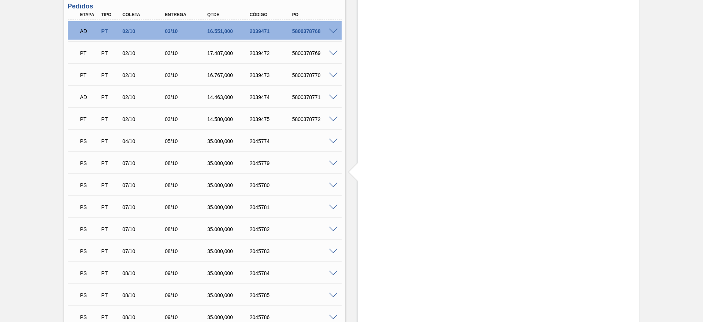
scroll to position [275, 0]
click at [332, 140] on span at bounding box center [333, 142] width 9 height 5
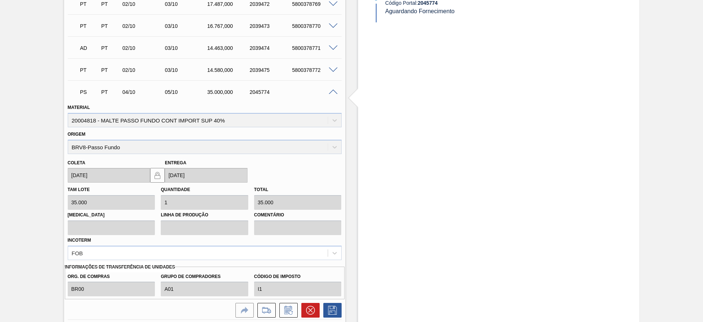
scroll to position [385, 0]
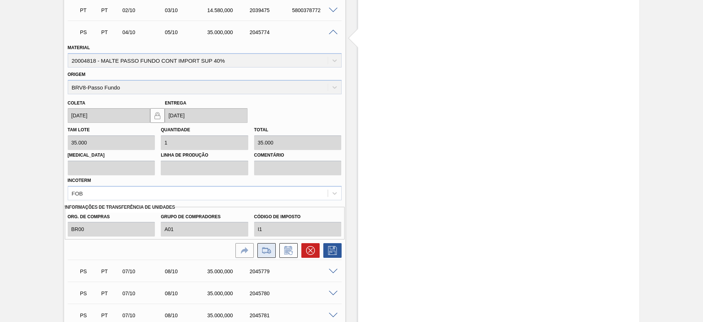
click at [268, 214] on icon at bounding box center [267, 250] width 12 height 9
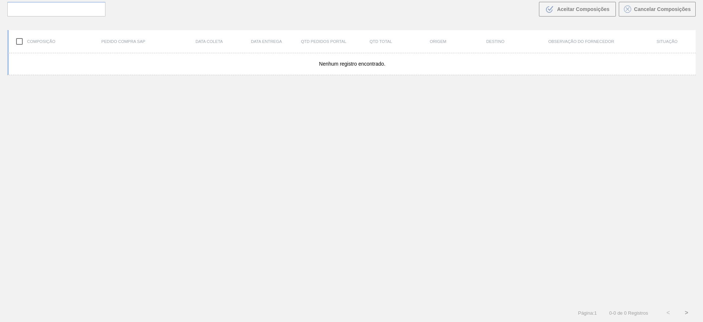
scroll to position [53, 0]
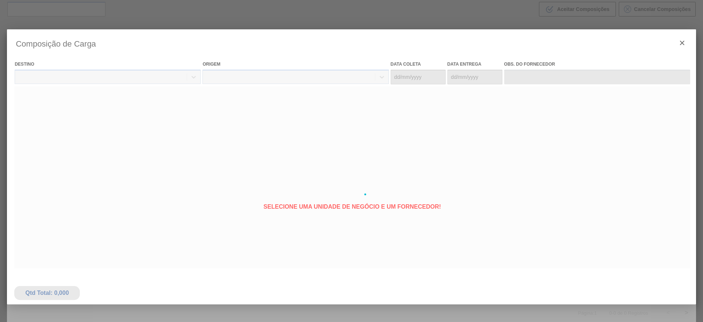
type coleta "04/10/2025"
type Entrega "05/10/2025"
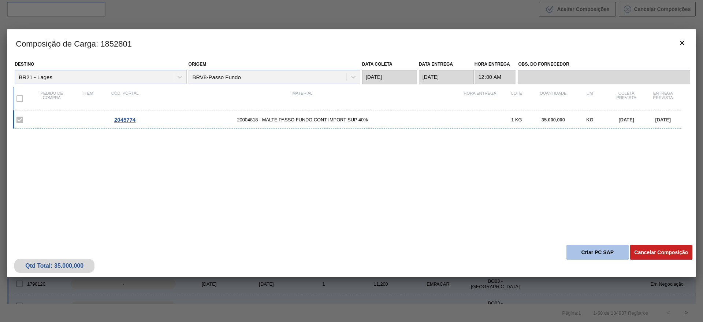
click at [468, 214] on button "Criar PC SAP" at bounding box center [598, 252] width 62 height 15
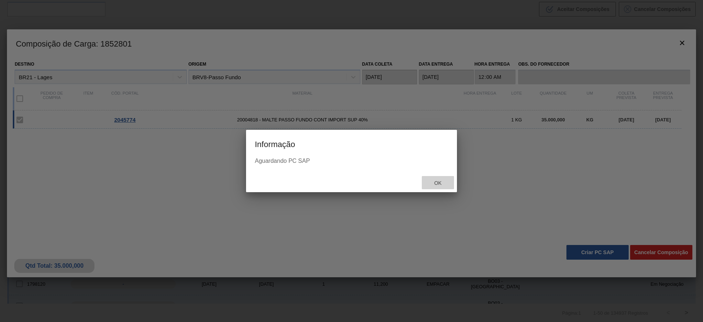
click at [423, 177] on div "Ok" at bounding box center [438, 183] width 32 height 14
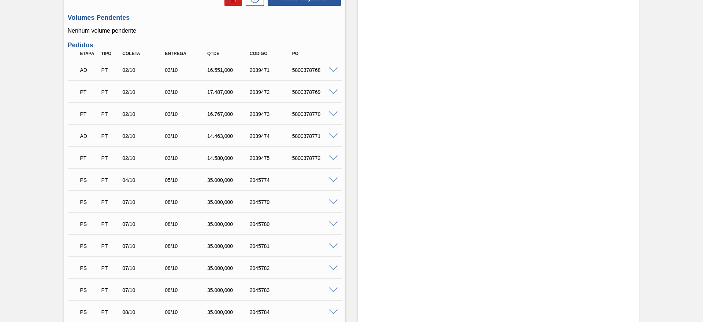
scroll to position [275, 0]
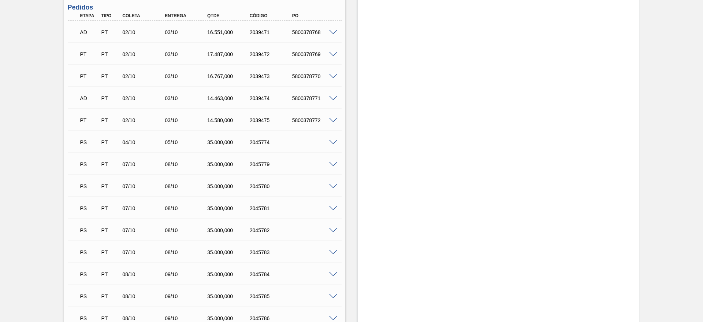
click at [334, 142] on span at bounding box center [333, 142] width 9 height 5
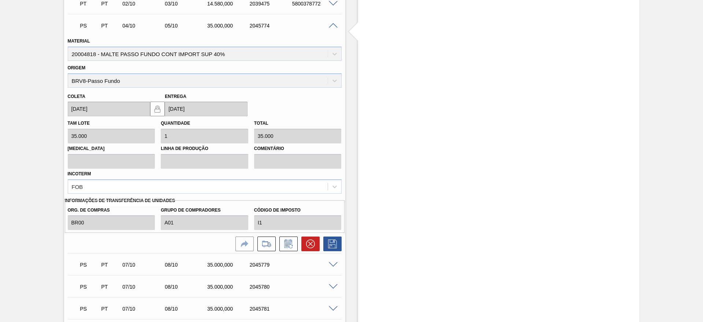
scroll to position [440, 0]
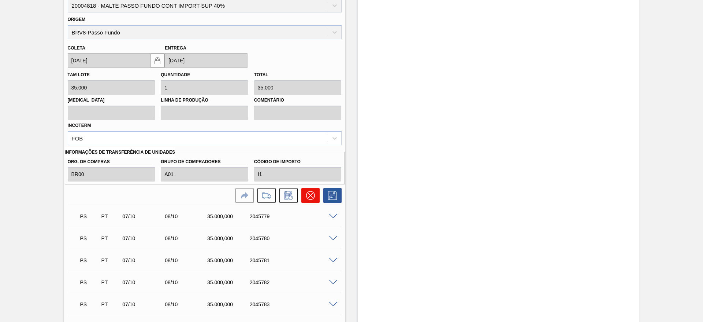
click at [311, 194] on icon at bounding box center [310, 195] width 4 height 4
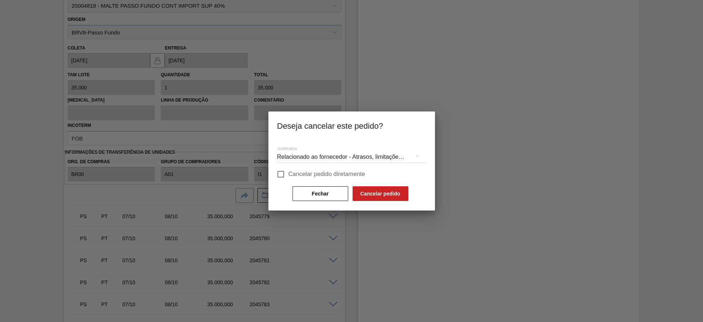
click at [278, 171] on input "Cancelar pedido diretamente" at bounding box center [280, 173] width 15 height 15
checkbox input "true"
click at [319, 193] on button "Fechar" at bounding box center [321, 193] width 56 height 15
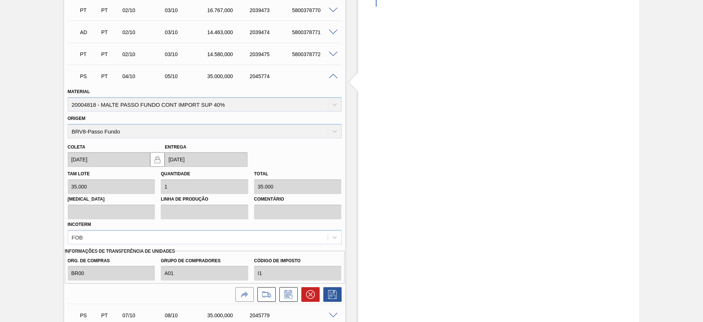
scroll to position [275, 0]
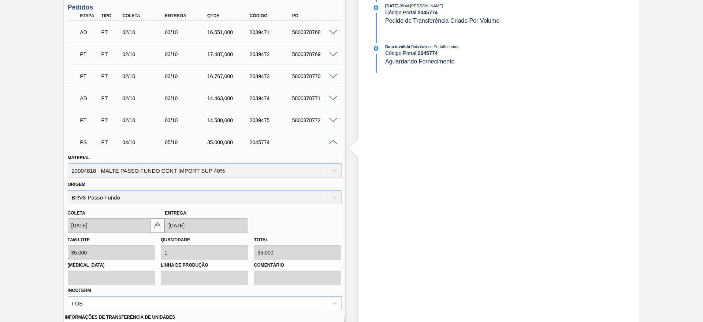
click at [329, 144] on span at bounding box center [333, 142] width 9 height 5
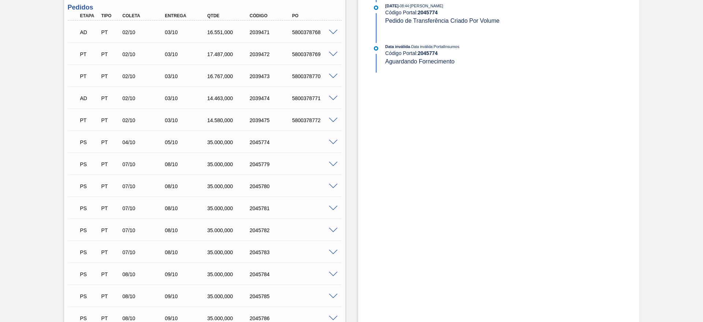
click at [333, 141] on span at bounding box center [333, 142] width 9 height 5
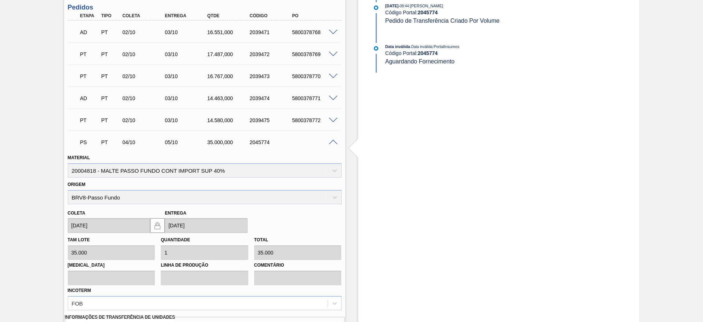
scroll to position [330, 0]
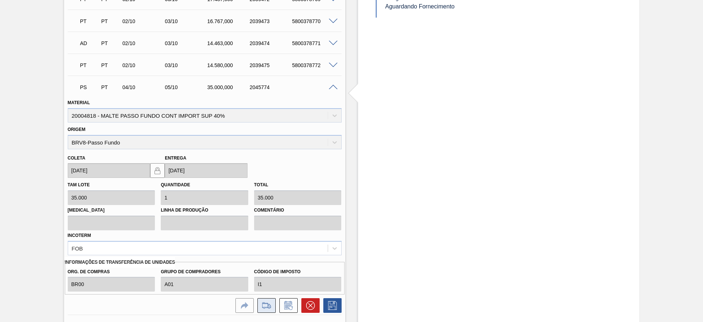
click at [264, 214] on icon at bounding box center [267, 305] width 12 height 9
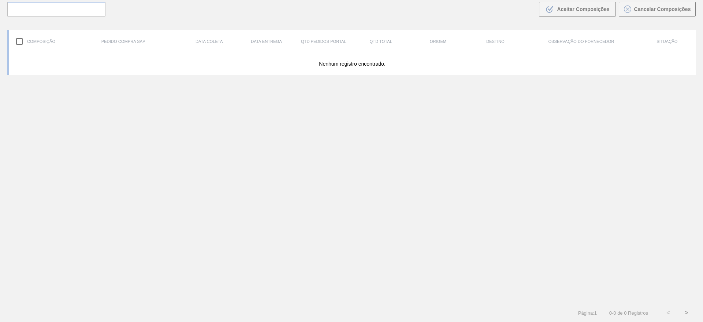
scroll to position [53, 0]
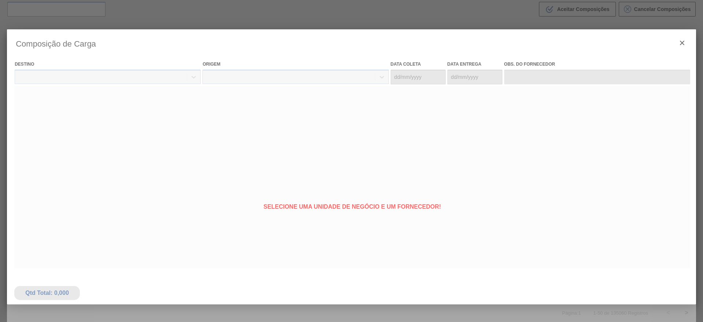
type coleta "04/10/2025"
type Entrega "05/10/2025"
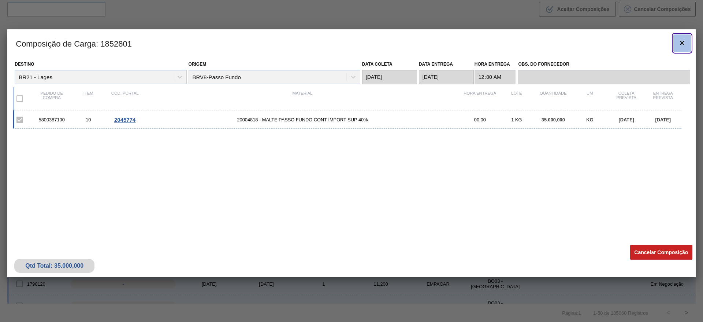
click at [468, 42] on icon "botão de ícone" at bounding box center [682, 43] width 4 height 4
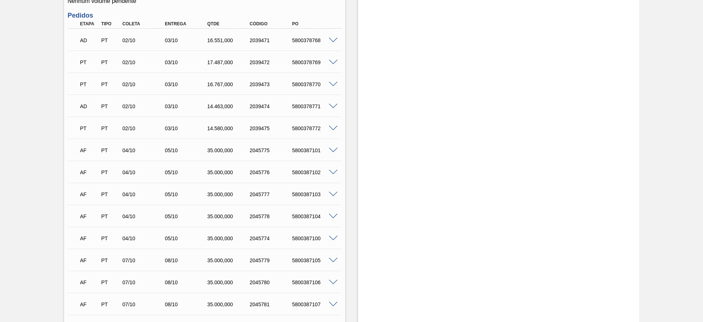
scroll to position [330, 0]
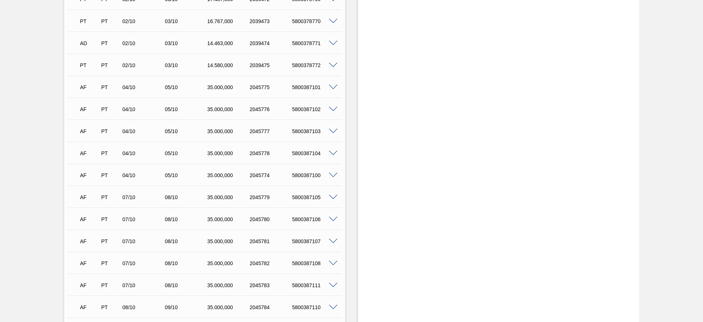
click at [335, 174] on span at bounding box center [333, 175] width 9 height 5
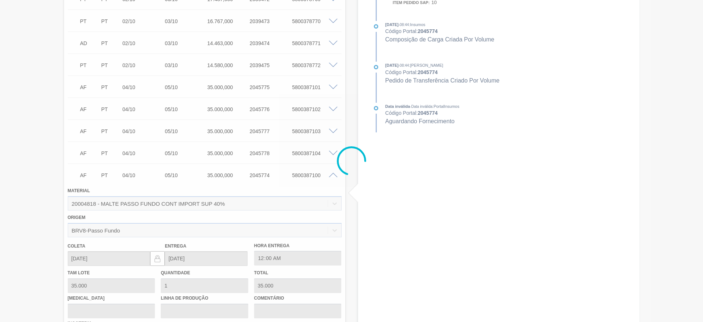
click at [335, 174] on div at bounding box center [351, 161] width 703 height 322
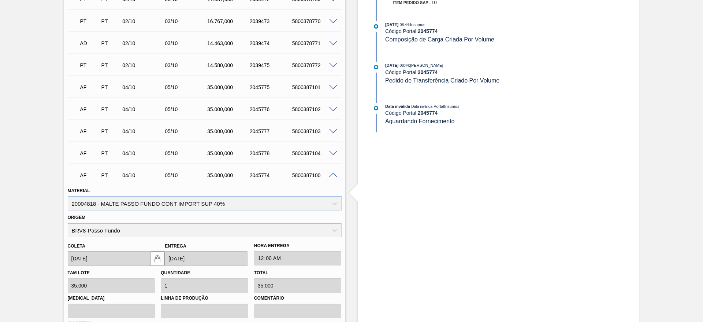
click at [335, 174] on span at bounding box center [333, 175] width 9 height 5
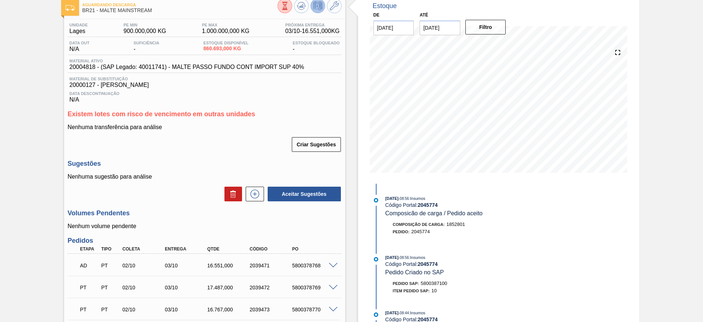
scroll to position [0, 0]
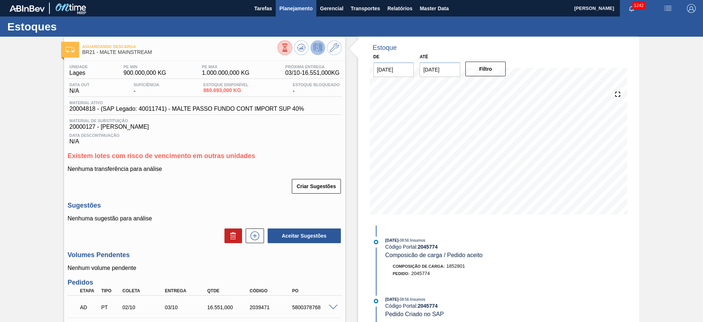
click at [300, 6] on span "Planejamento" at bounding box center [295, 8] width 33 height 9
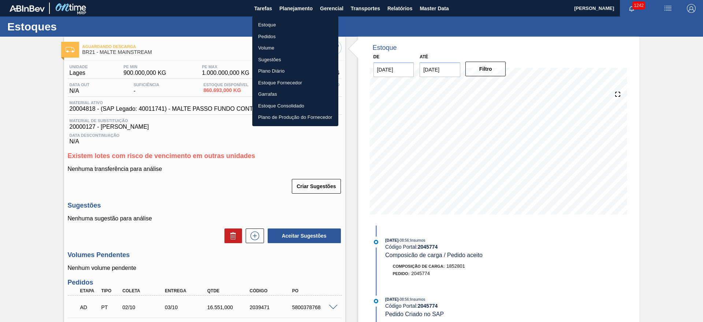
click at [266, 21] on li "Estoque" at bounding box center [295, 25] width 86 height 12
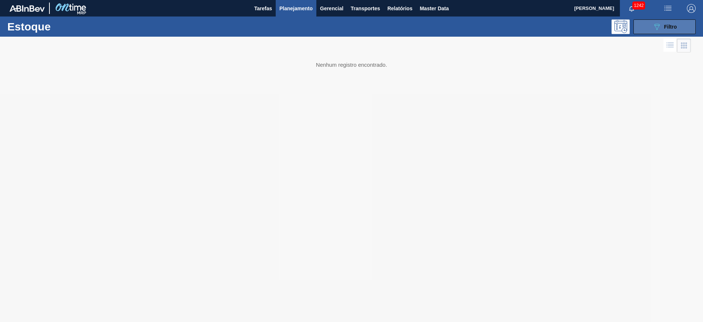
click at [665, 27] on span "Filtro" at bounding box center [670, 27] width 13 height 6
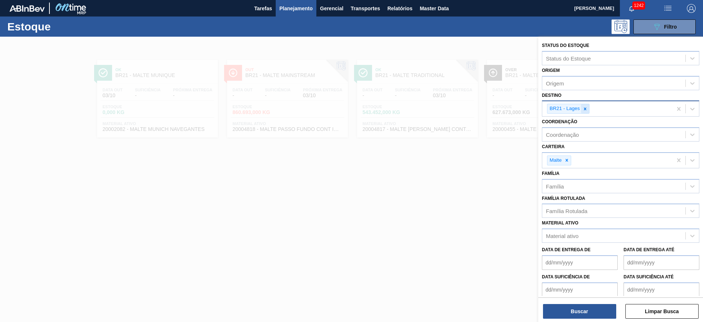
click at [586, 110] on icon at bounding box center [585, 108] width 5 height 5
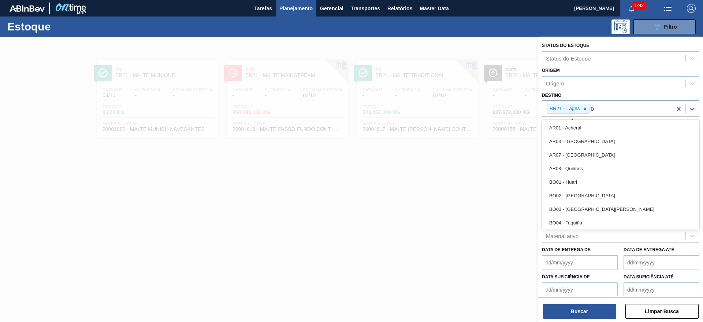
type input "03"
click at [568, 153] on div "BR03 - Aquiraz" at bounding box center [621, 155] width 158 height 14
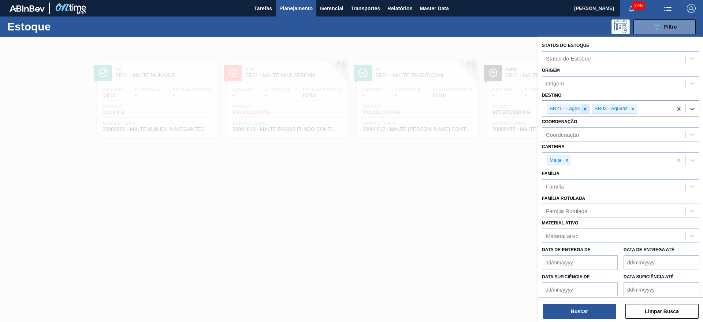
click at [585, 105] on div at bounding box center [585, 108] width 8 height 9
click at [584, 311] on button "Buscar" at bounding box center [579, 311] width 73 height 15
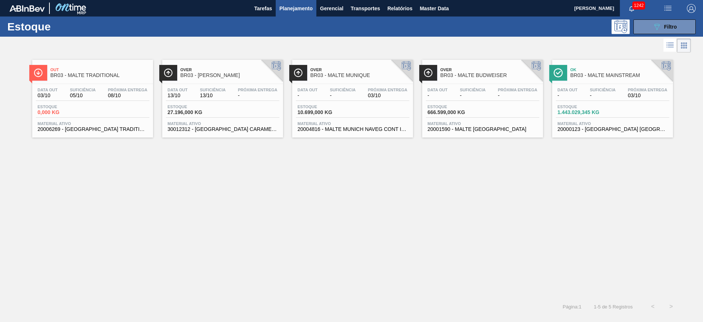
click at [76, 98] on div "Data out 03/10 Suficiência 05/10 Próxima Entrega 08/10" at bounding box center [93, 94] width 114 height 13
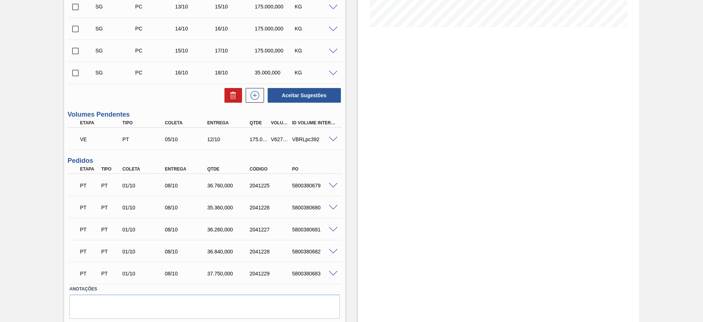
scroll to position [209, 0]
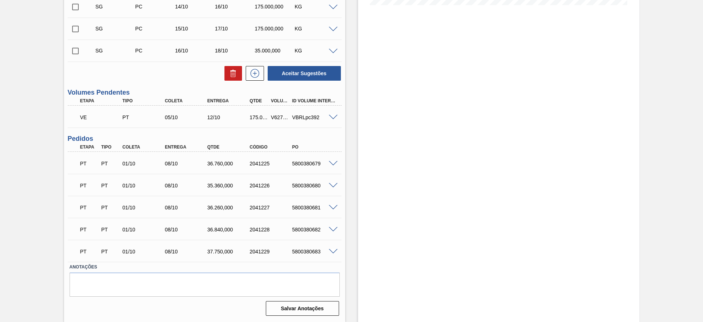
click at [275, 114] on div "V627475" at bounding box center [280, 117] width 22 height 6
copy div "V627475"
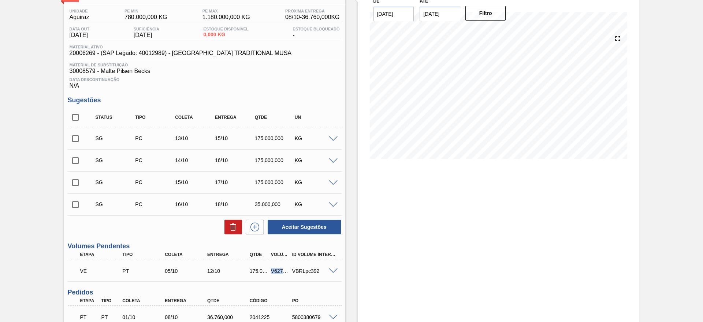
scroll to position [0, 0]
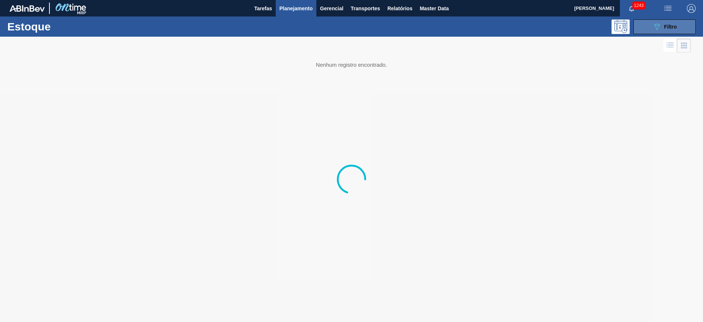
click at [663, 30] on div "089F7B8B-B2A5-4AFE-B5C0-19BA573D28AC Filtro" at bounding box center [665, 26] width 25 height 9
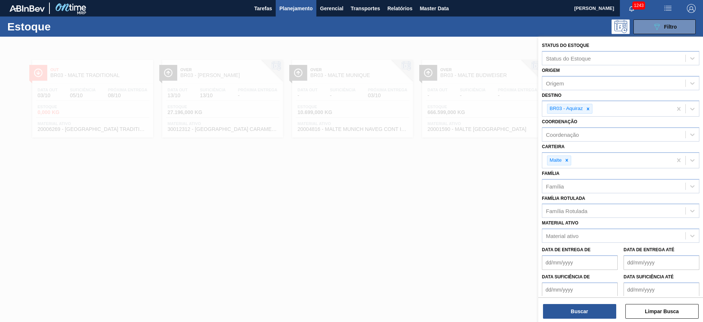
click at [284, 183] on div at bounding box center [351, 198] width 703 height 322
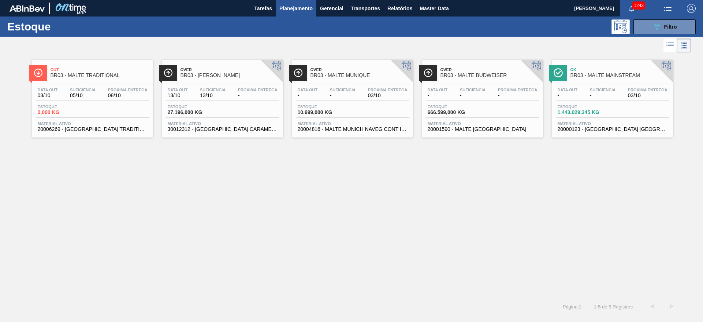
click at [104, 99] on div "Data out 03/10 Suficiência 05/10 Próxima Entrega 08/10" at bounding box center [93, 94] width 114 height 13
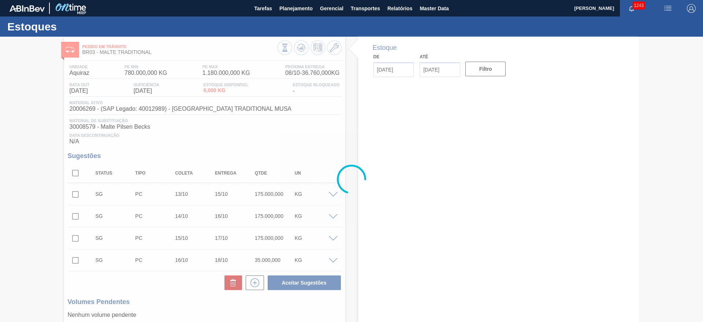
type input "03/10/2025"
type input "17/10/2025"
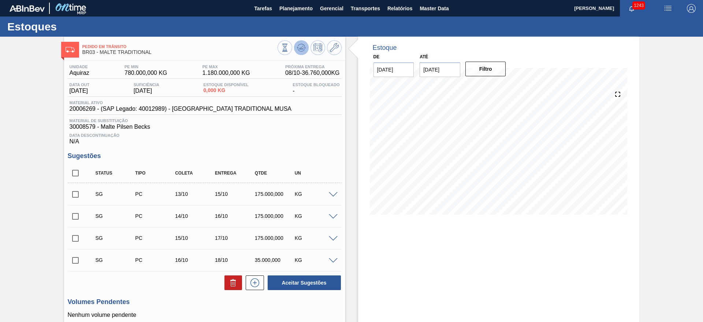
click at [301, 47] on icon at bounding box center [301, 47] width 9 height 9
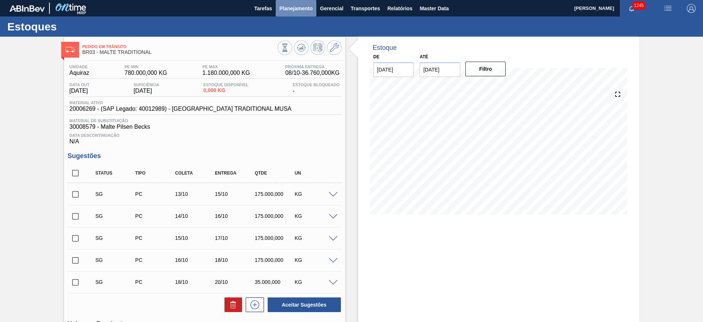
click at [290, 5] on span "Planejamento" at bounding box center [295, 8] width 33 height 9
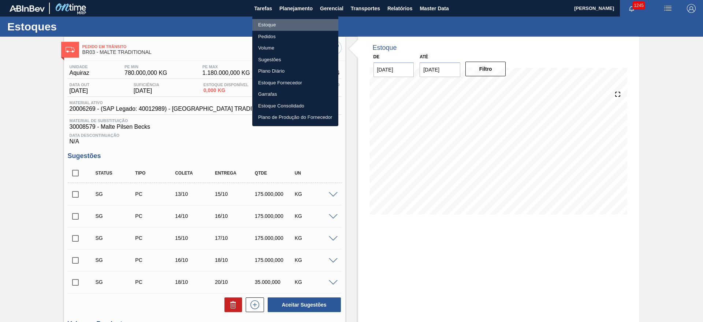
click at [269, 27] on li "Estoque" at bounding box center [295, 25] width 86 height 12
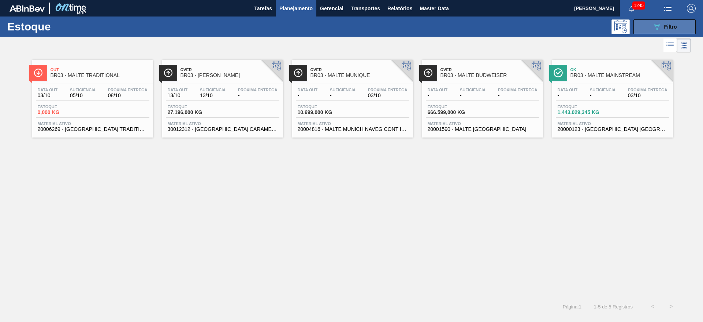
click at [653, 33] on button "089F7B8B-B2A5-4AFE-B5C0-19BA573D28AC Filtro" at bounding box center [665, 26] width 62 height 15
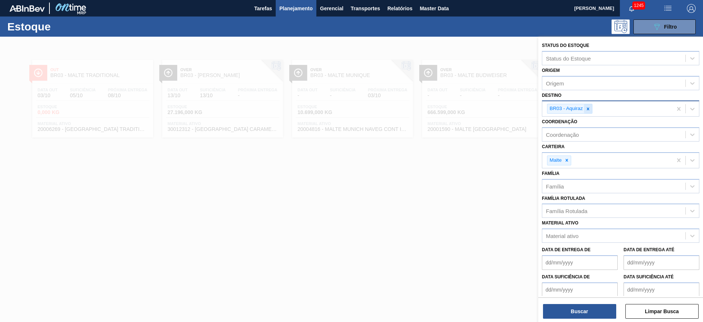
click at [589, 107] on icon at bounding box center [588, 108] width 3 height 3
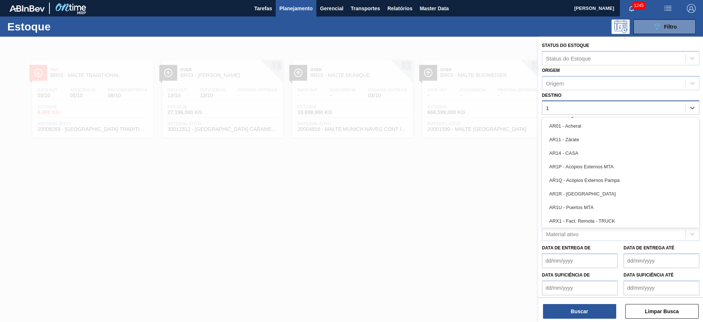
type input "16"
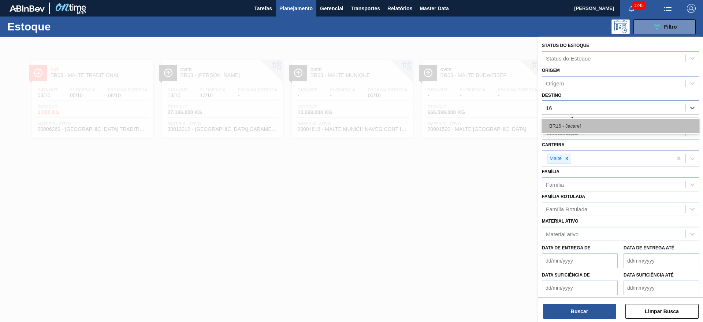
click at [557, 129] on div "BR16 - Jacareí" at bounding box center [621, 126] width 158 height 14
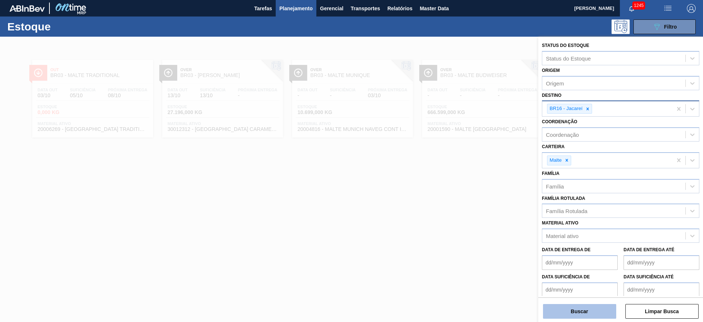
click at [558, 316] on button "Buscar" at bounding box center [579, 311] width 73 height 15
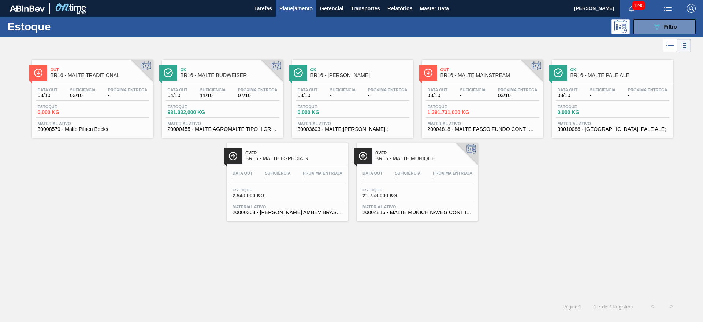
click at [466, 103] on div "Data out 03/10 Suficiência - Próxima Entrega 03/10 Estoque 1.391.731,000 KG Mat…" at bounding box center [482, 109] width 121 height 50
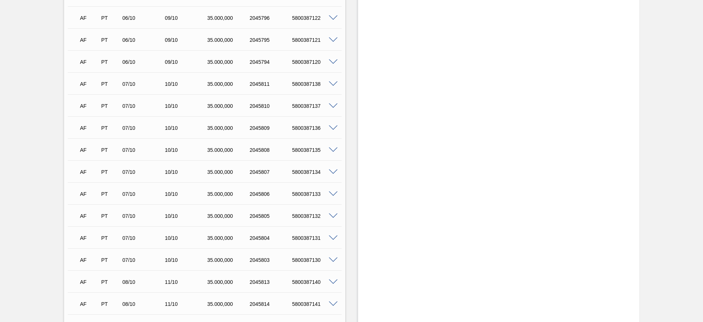
scroll to position [1802, 0]
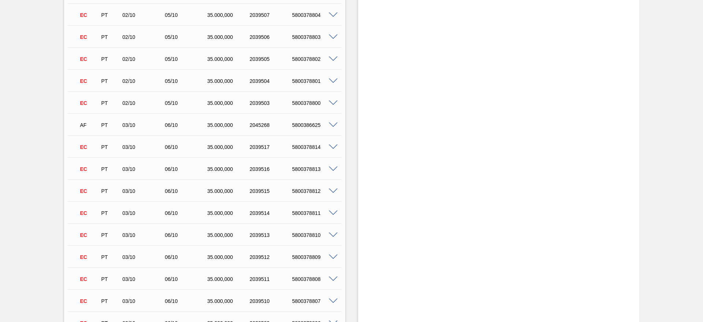
scroll to position [1121, 0]
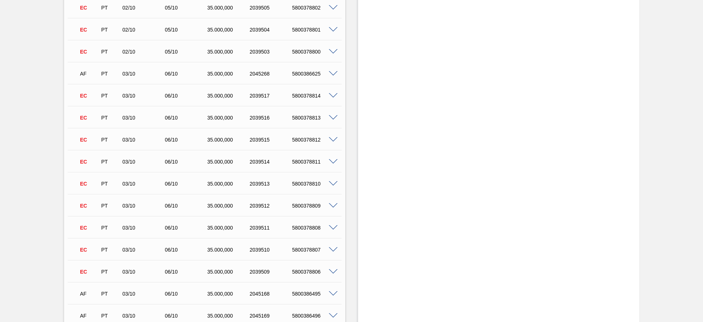
click at [29, 235] on div "Aguardando Descarga BR16 - MALTE MAINSTREAM Unidade Jacareí PE MIN 2.540.000,00…" at bounding box center [351, 310] width 703 height 2789
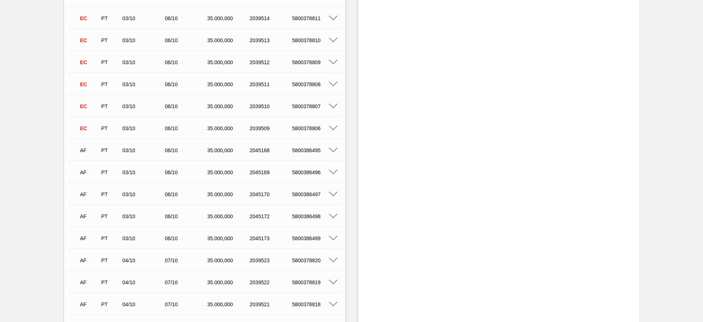
scroll to position [1297, 0]
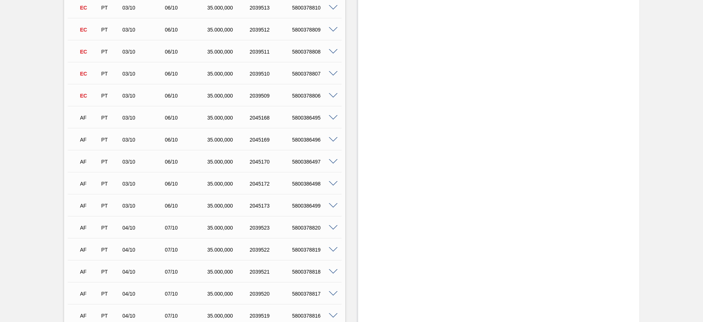
click at [333, 183] on span at bounding box center [333, 183] width 9 height 5
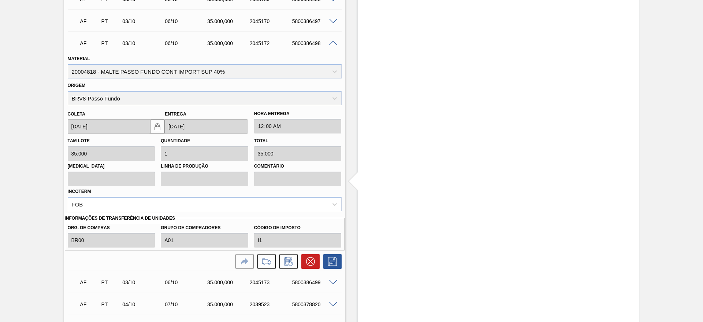
scroll to position [1451, 0]
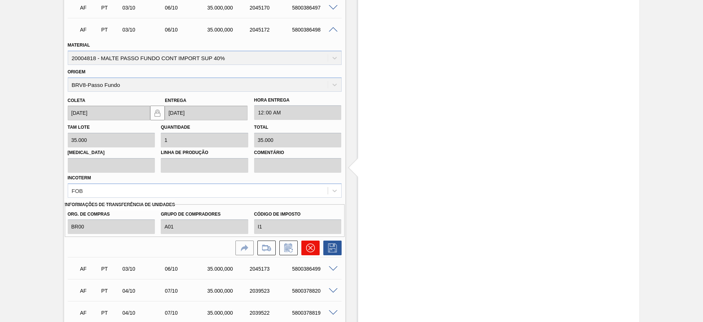
click at [311, 245] on icon at bounding box center [310, 247] width 9 height 9
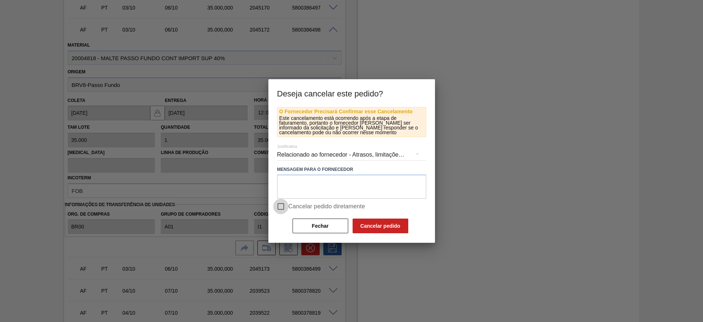
click at [278, 206] on input "Cancelar pedido diretamente" at bounding box center [280, 206] width 15 height 15
checkbox input "true"
click at [370, 220] on button "Cancelar pedido" at bounding box center [381, 225] width 56 height 15
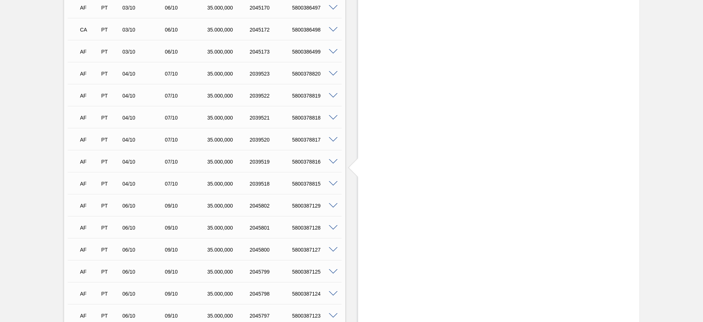
click at [332, 51] on span at bounding box center [333, 51] width 9 height 5
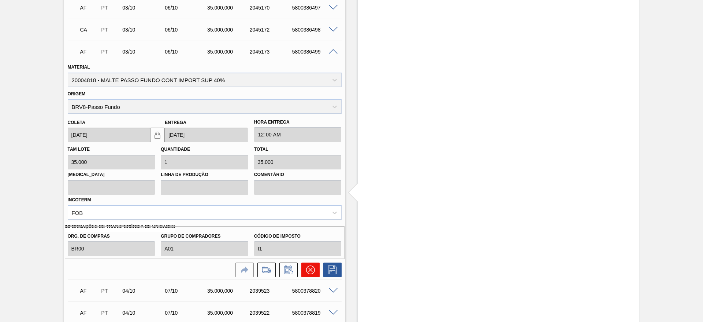
click at [306, 271] on icon at bounding box center [310, 269] width 9 height 9
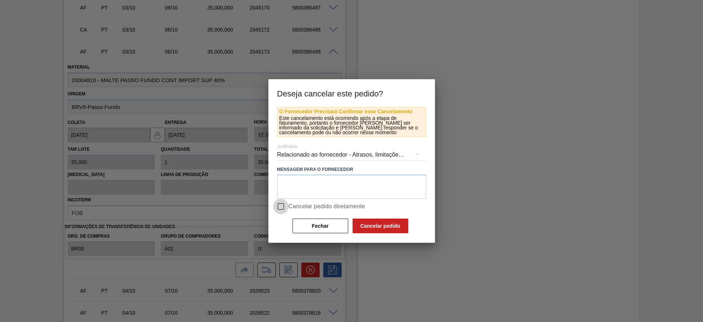
click at [282, 210] on input "Cancelar pedido diretamente" at bounding box center [280, 206] width 15 height 15
checkbox input "true"
click at [366, 227] on button "Cancelar pedido" at bounding box center [381, 225] width 56 height 15
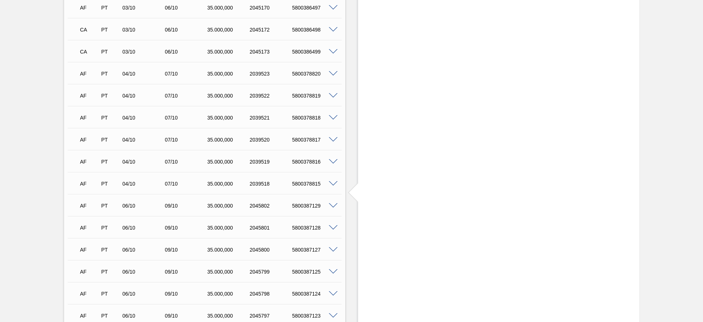
click at [335, 73] on span at bounding box center [333, 73] width 9 height 5
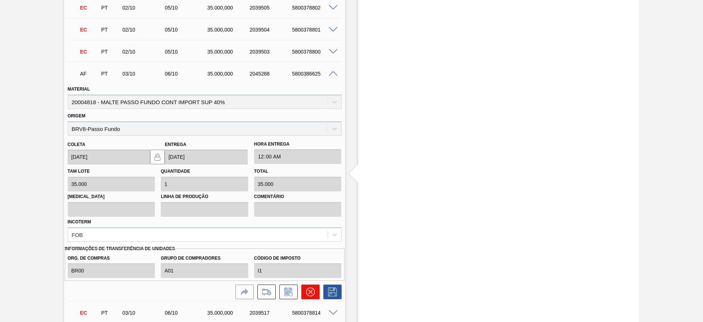
click at [310, 291] on icon at bounding box center [310, 291] width 4 height 4
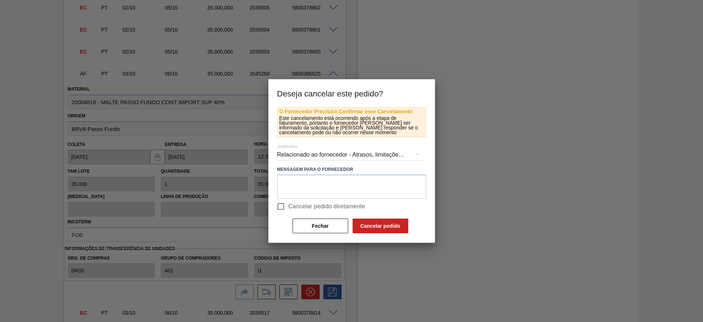
click at [282, 206] on input "Cancelar pedido diretamente" at bounding box center [280, 206] width 15 height 15
checkbox input "true"
click at [374, 228] on button "Cancelar pedido" at bounding box center [381, 225] width 56 height 15
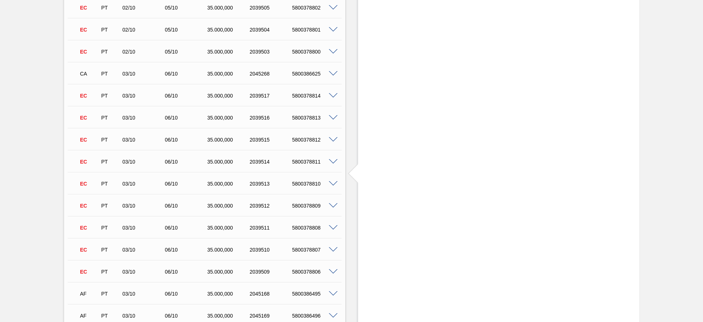
click at [38, 108] on div "Aguardando Descarga BR16 - MALTE MAINSTREAM Unidade Jacareí PE MIN 2.540.000,00…" at bounding box center [351, 310] width 703 height 2789
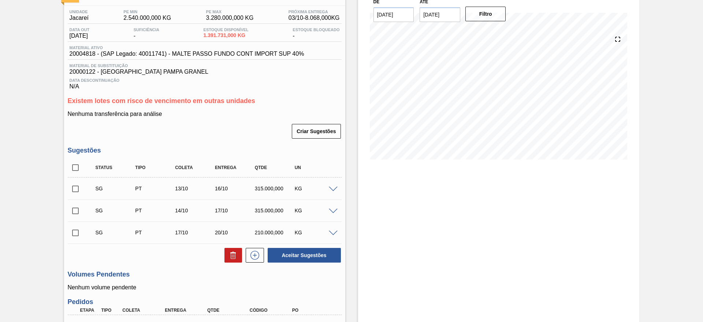
scroll to position [0, 0]
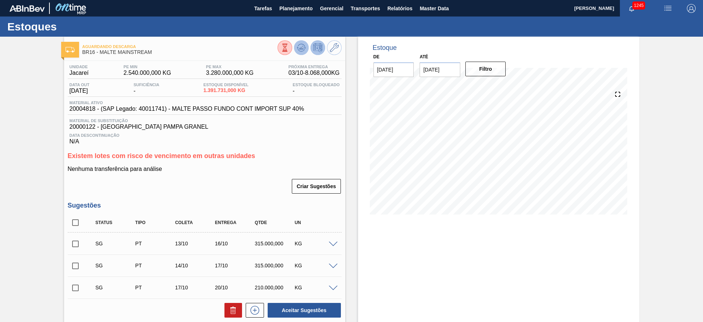
click at [298, 46] on icon at bounding box center [301, 47] width 9 height 9
